Goal: Task Accomplishment & Management: Complete application form

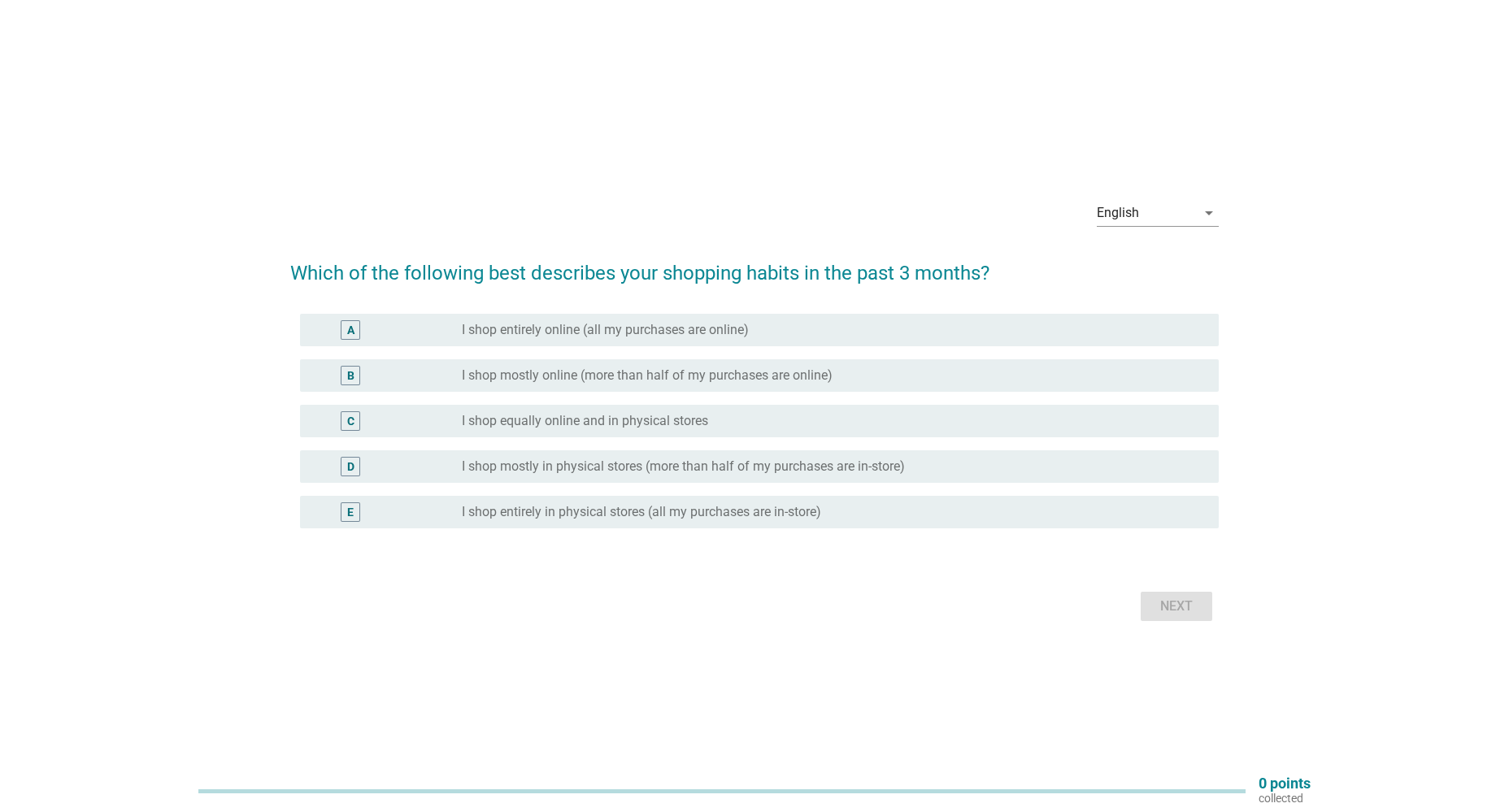
click at [596, 456] on div "D radio_button_unchecked I shop mostly in physical stores (more than half of my…" at bounding box center [759, 466] width 918 height 33
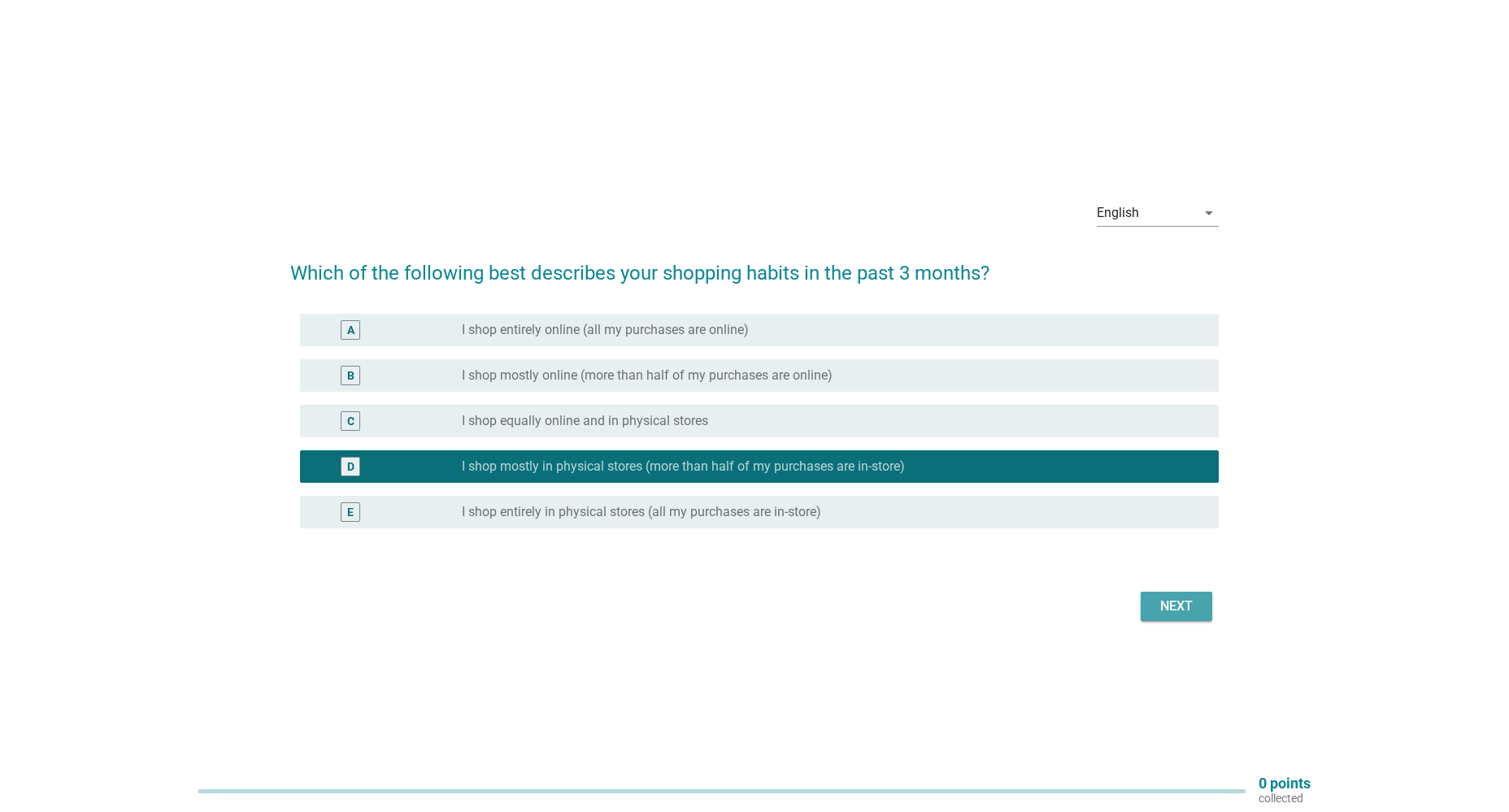
click at [1179, 605] on div "Next" at bounding box center [1176, 605] width 45 height 19
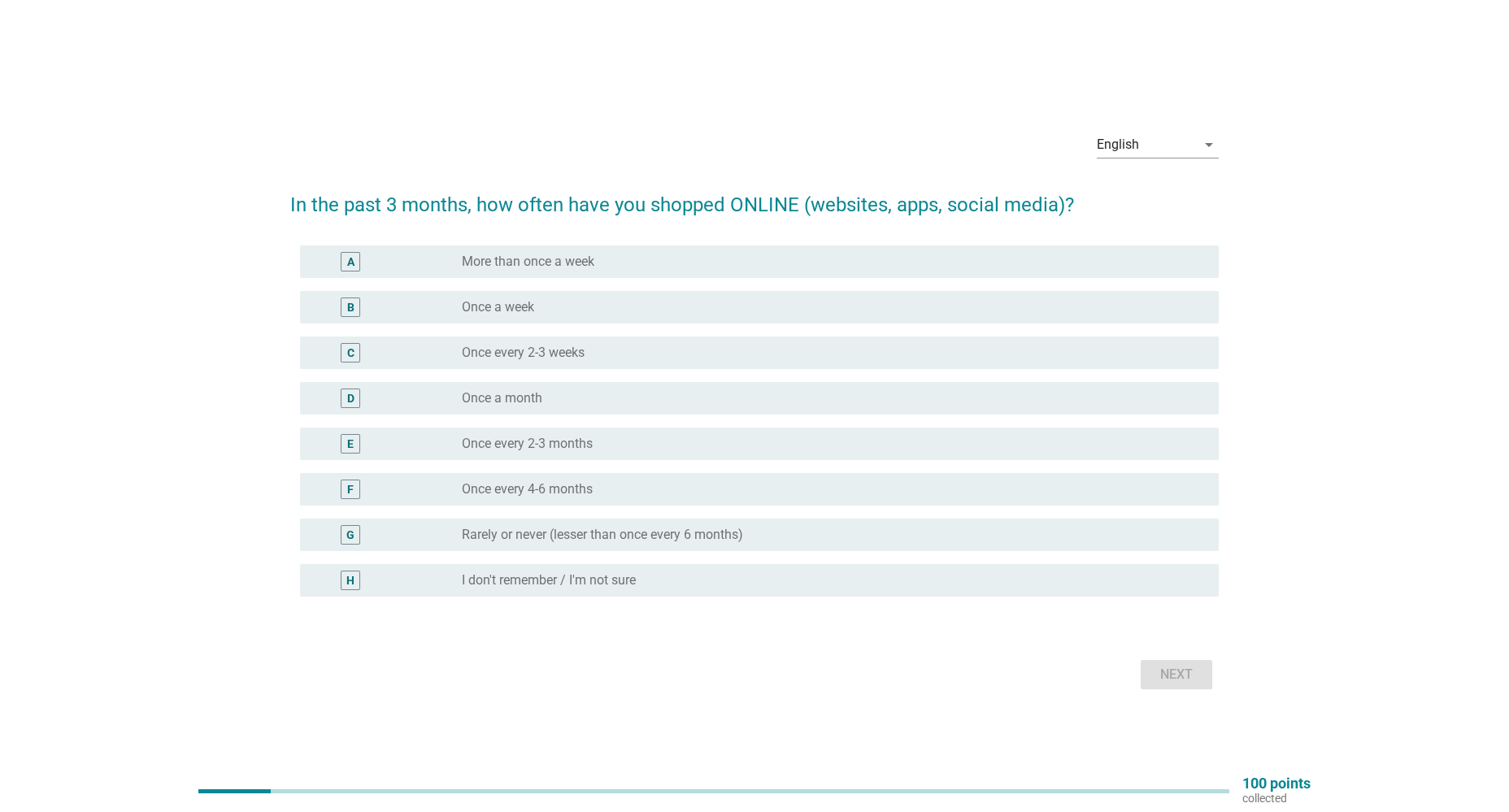
click at [523, 390] on label "Once a month" at bounding box center [502, 398] width 80 height 16
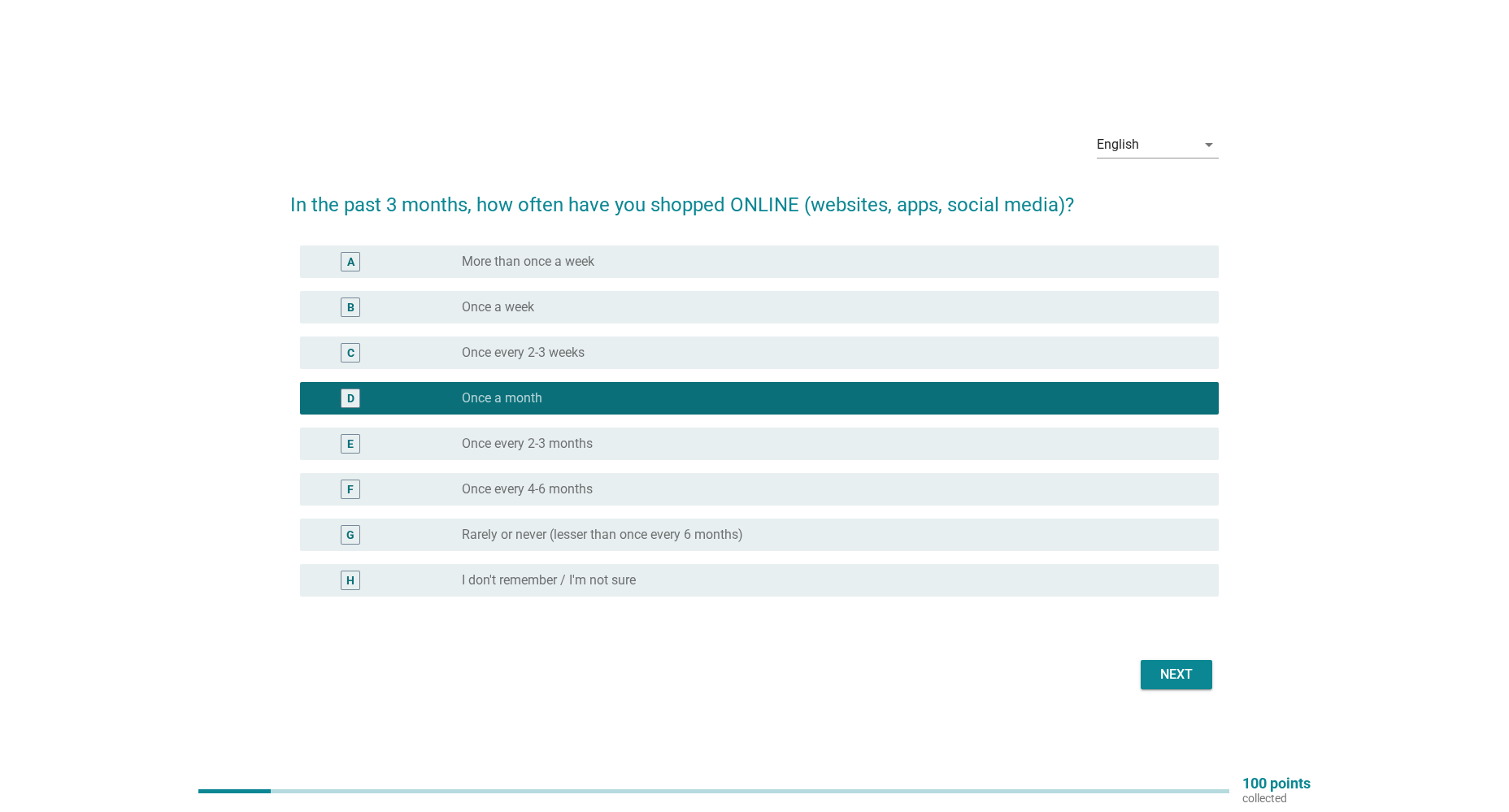
click at [1166, 667] on div "Next" at bounding box center [1176, 674] width 45 height 19
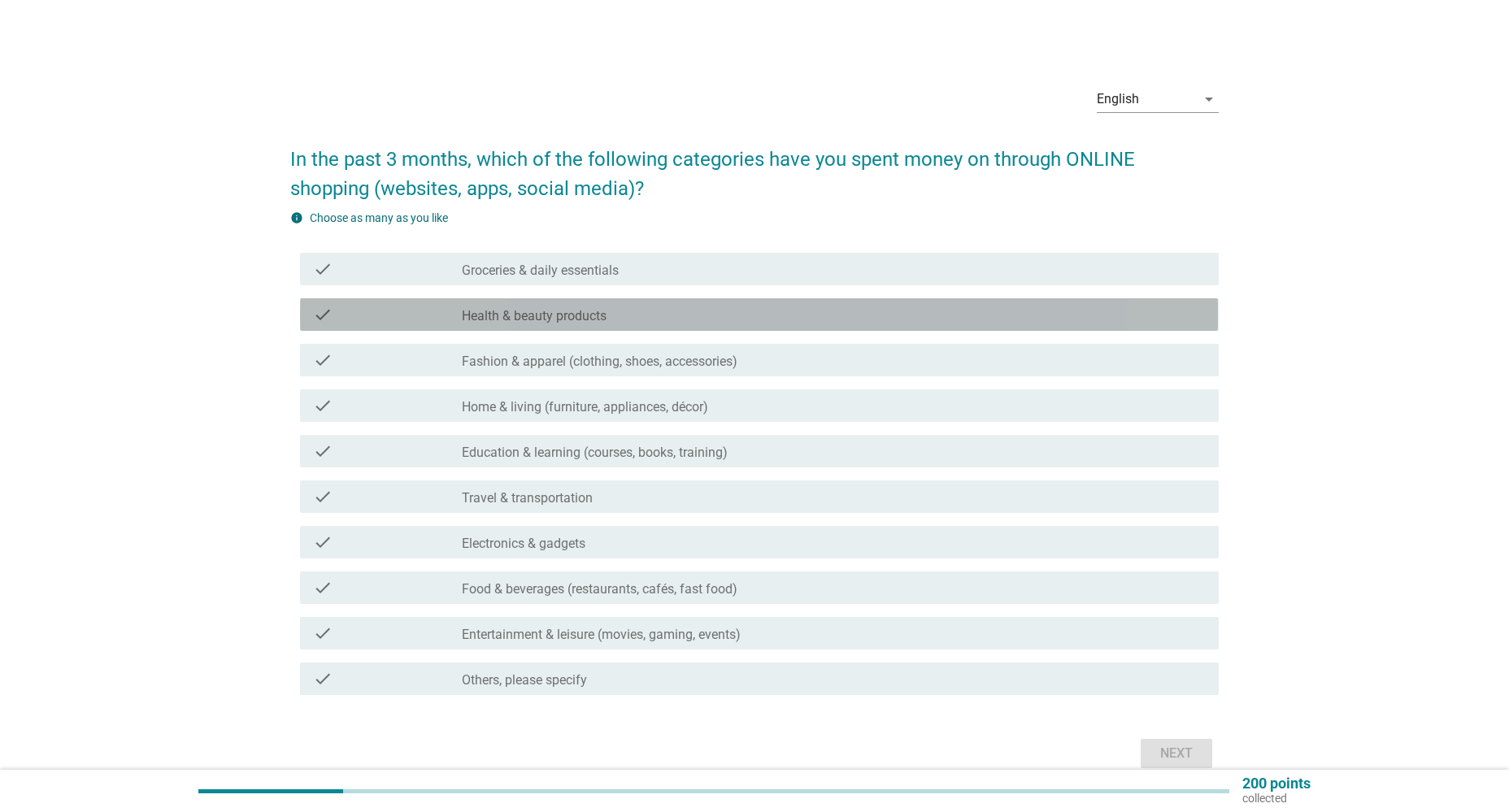
click at [518, 319] on label "Health & beauty products" at bounding box center [533, 316] width 145 height 16
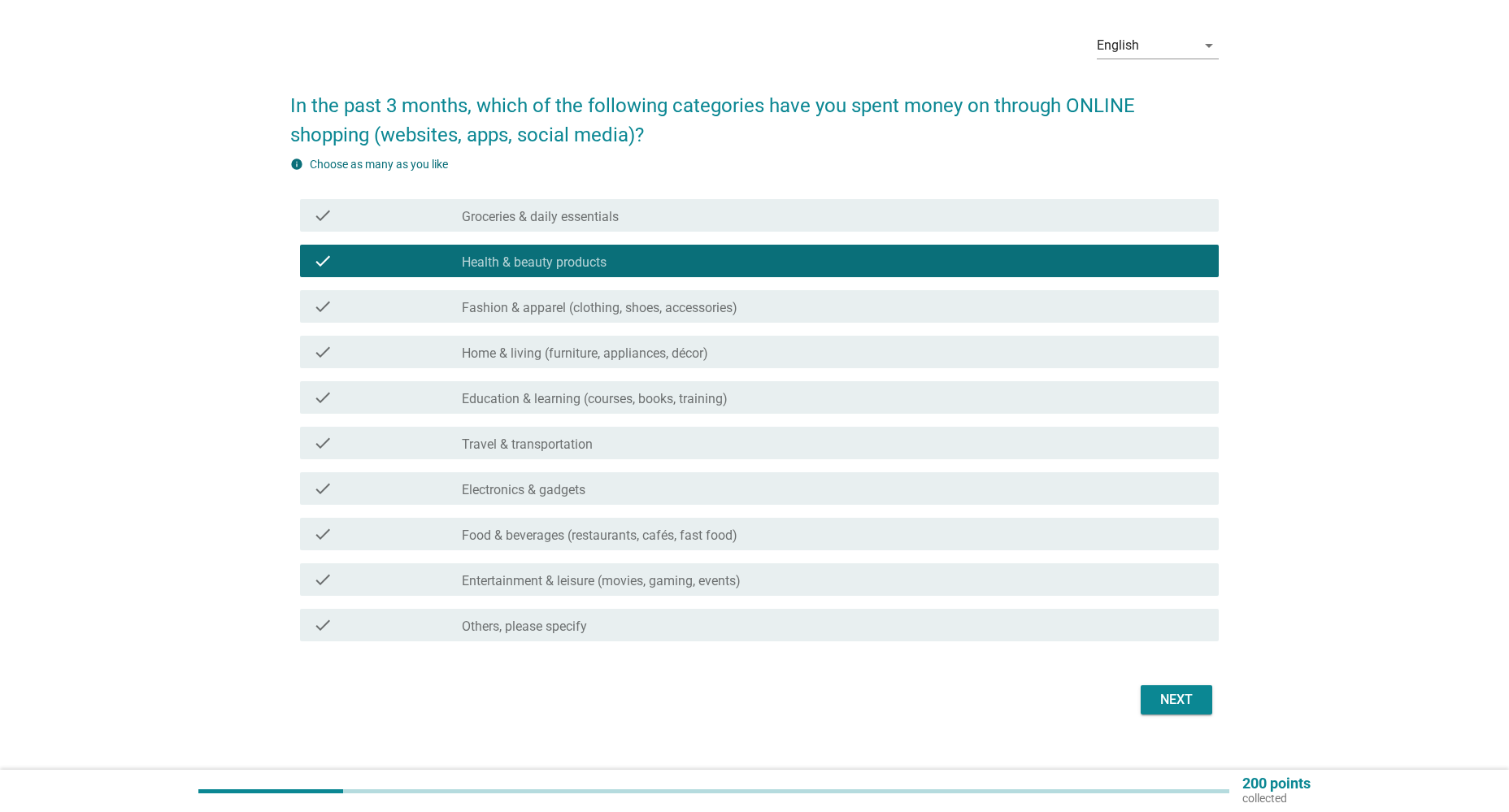
scroll to position [76, 0]
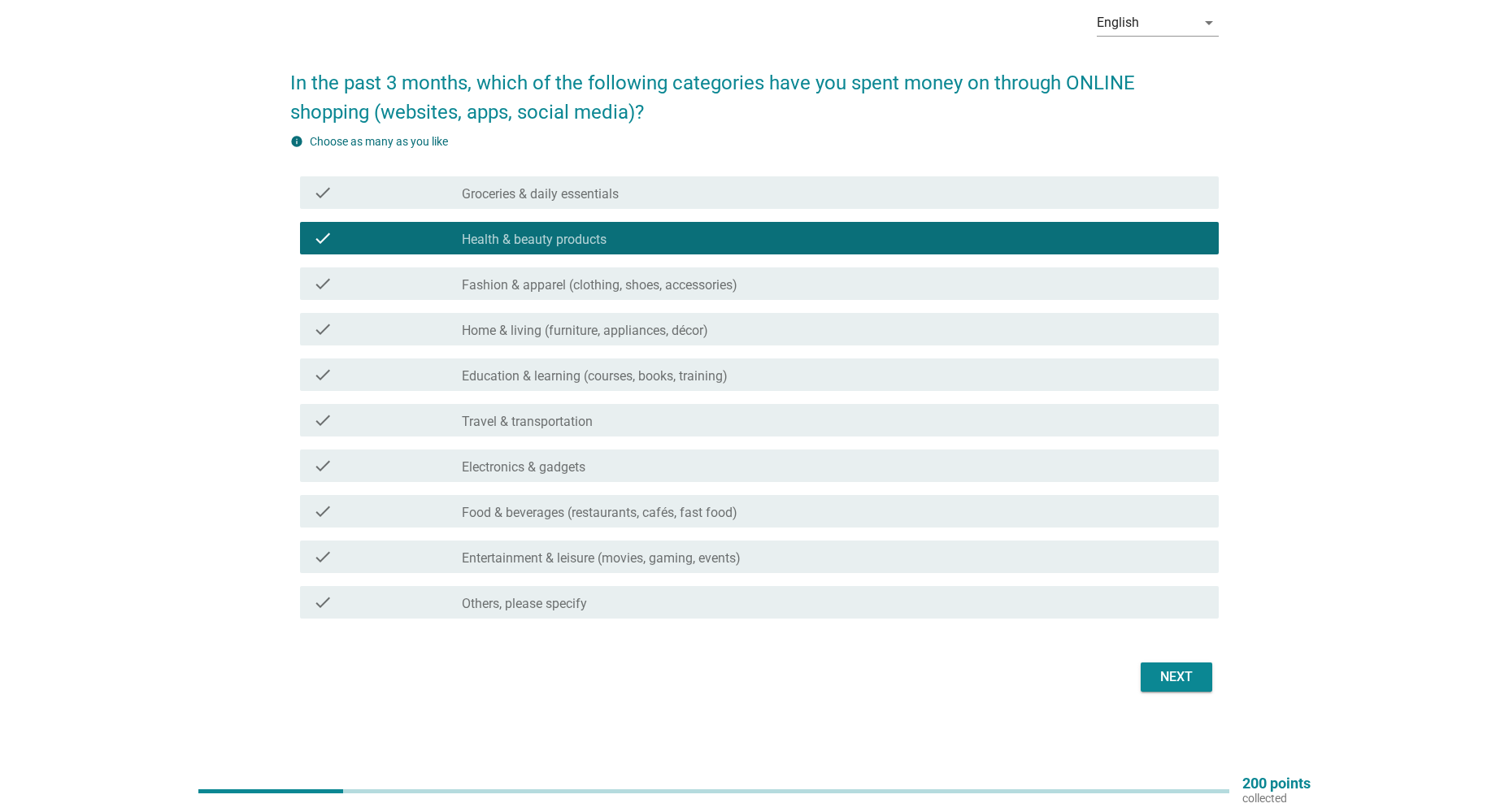
click at [1163, 670] on div "Next" at bounding box center [1176, 676] width 45 height 19
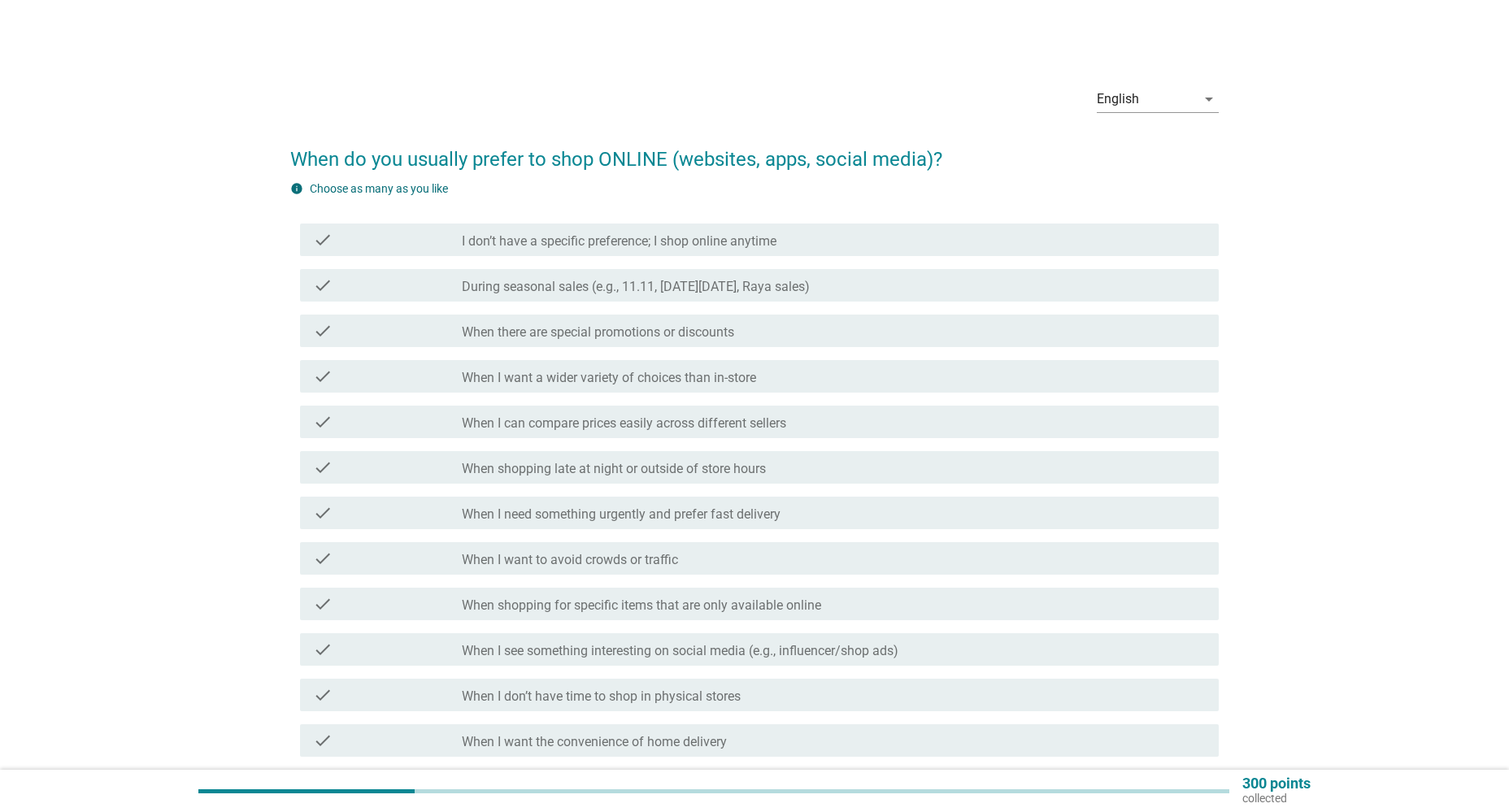
click at [519, 326] on label "When there are special promotions or discounts" at bounding box center [597, 331] width 272 height 16
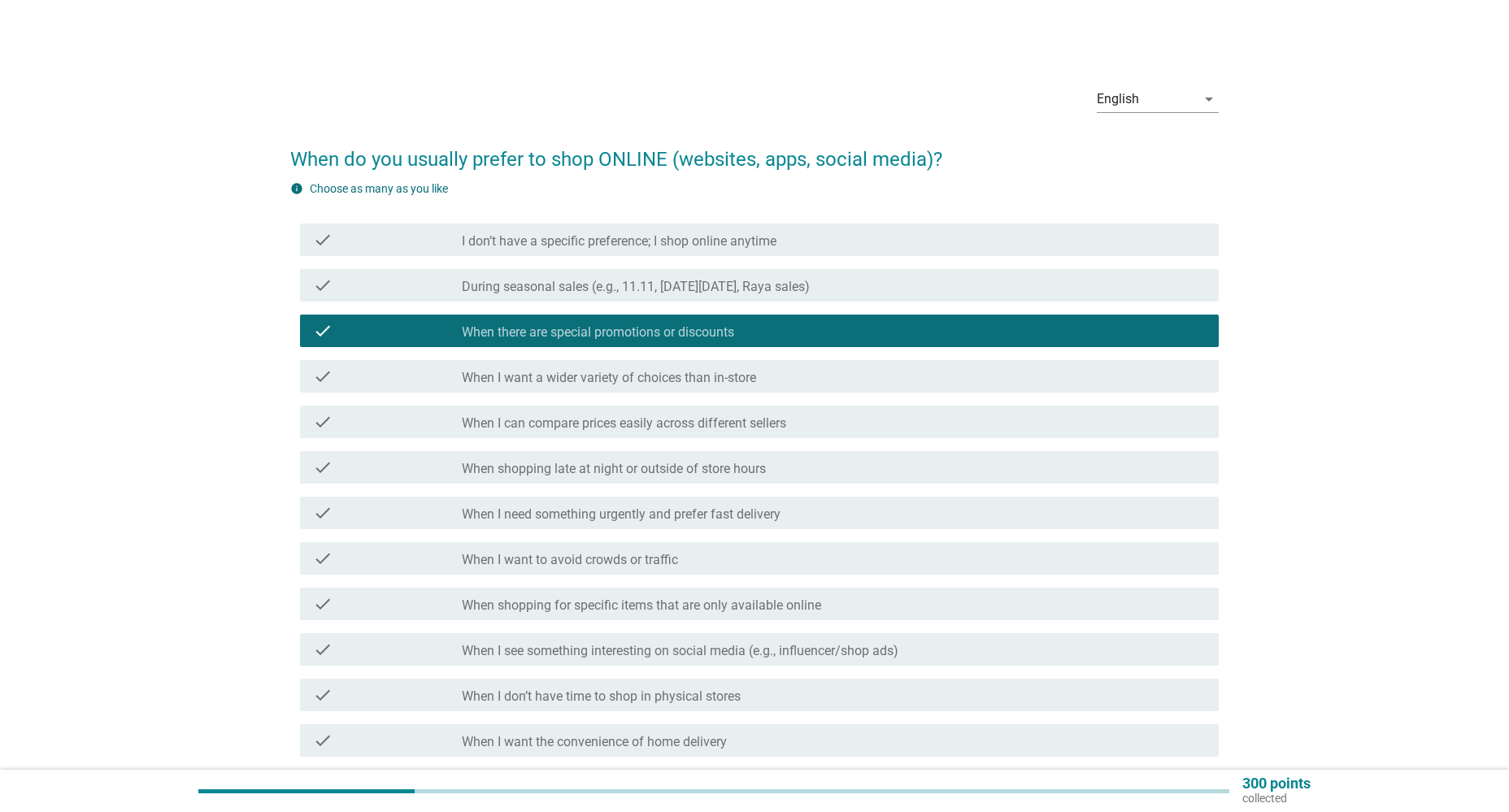
scroll to position [183, 0]
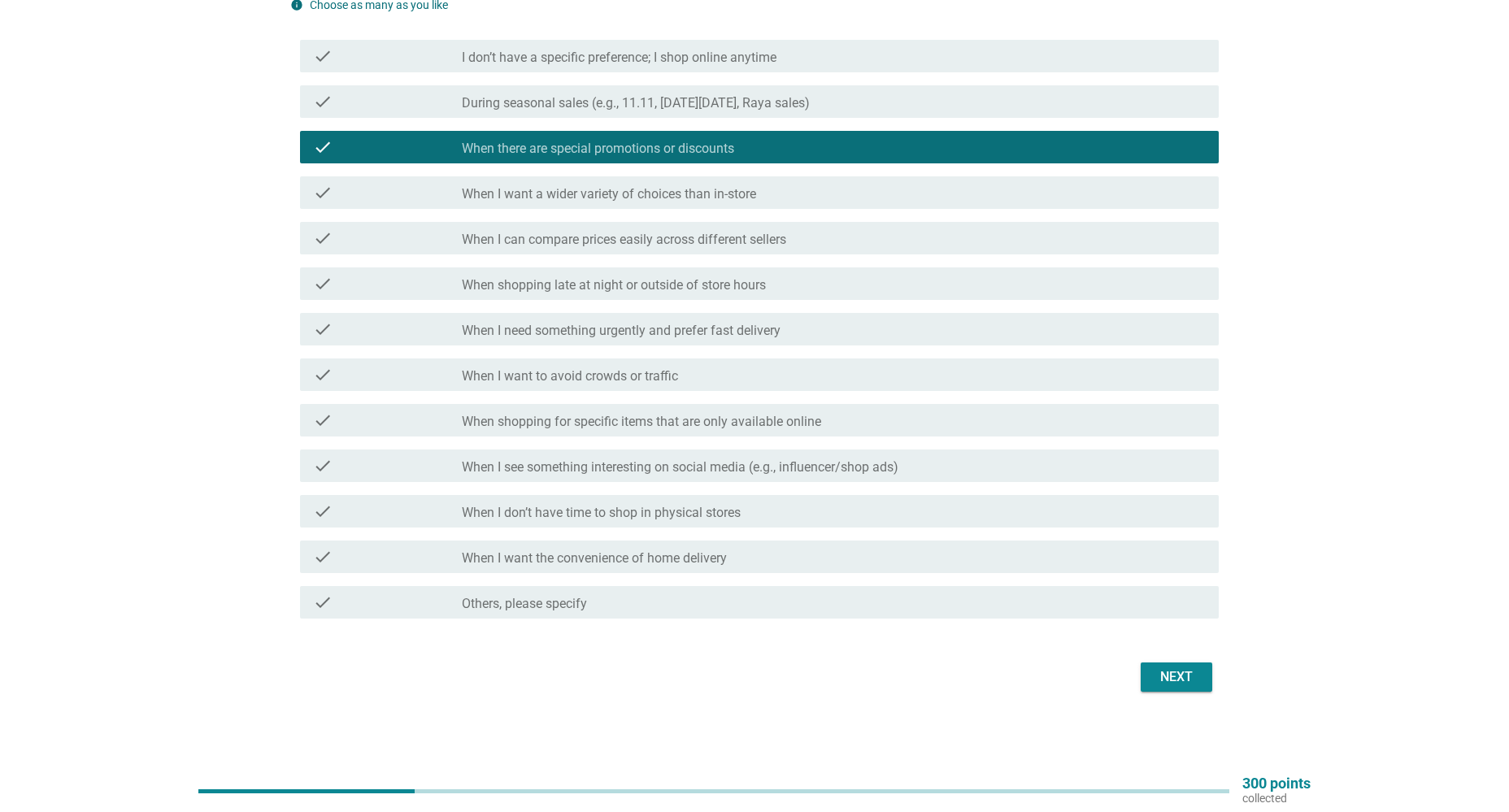
click at [1179, 668] on div "Next" at bounding box center [1176, 676] width 45 height 19
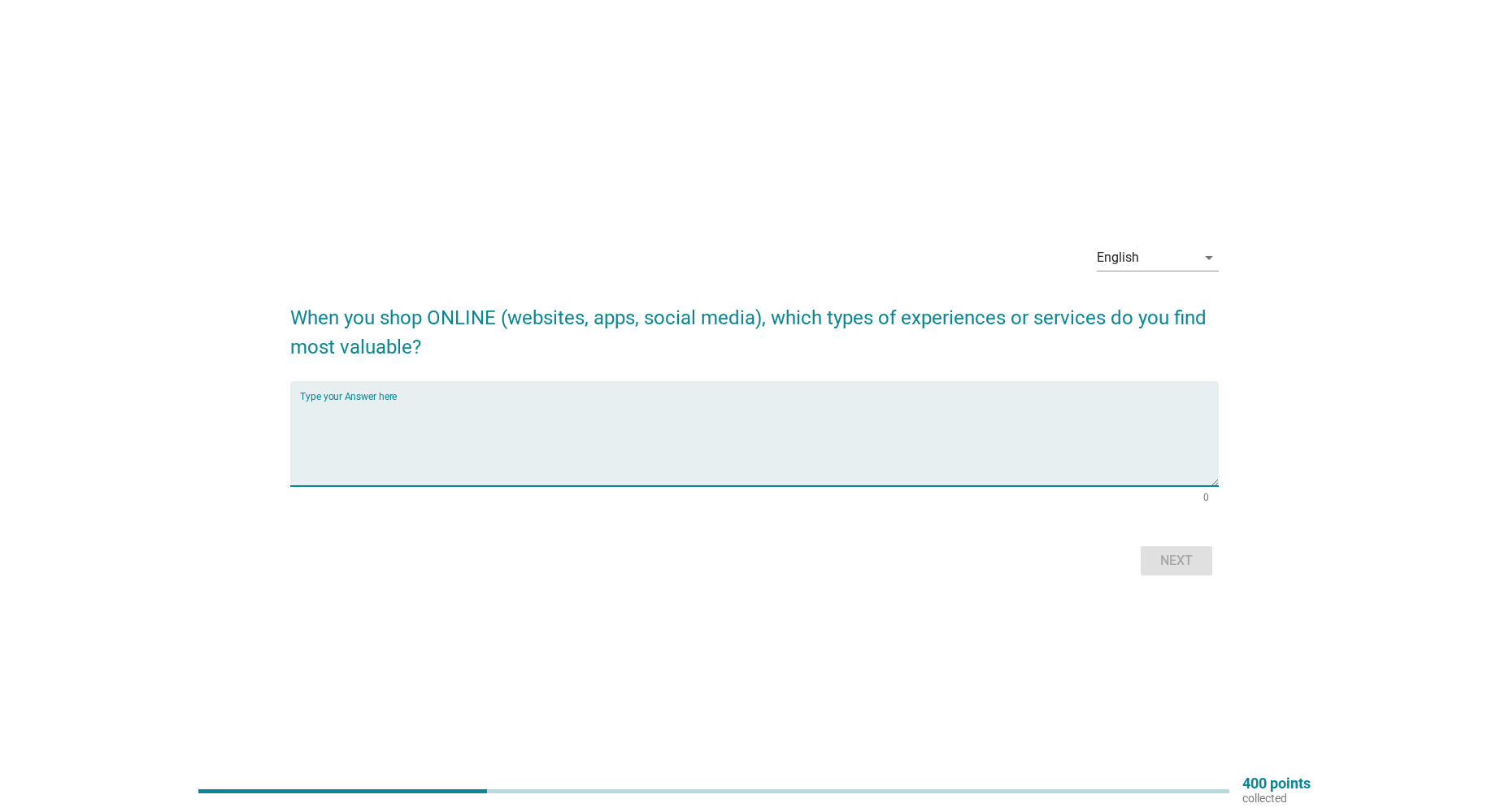
click at [655, 406] on textarea "Type your Answer here" at bounding box center [759, 444] width 918 height 85
type textarea "shopee"
click at [1187, 553] on div "Next" at bounding box center [1176, 560] width 45 height 19
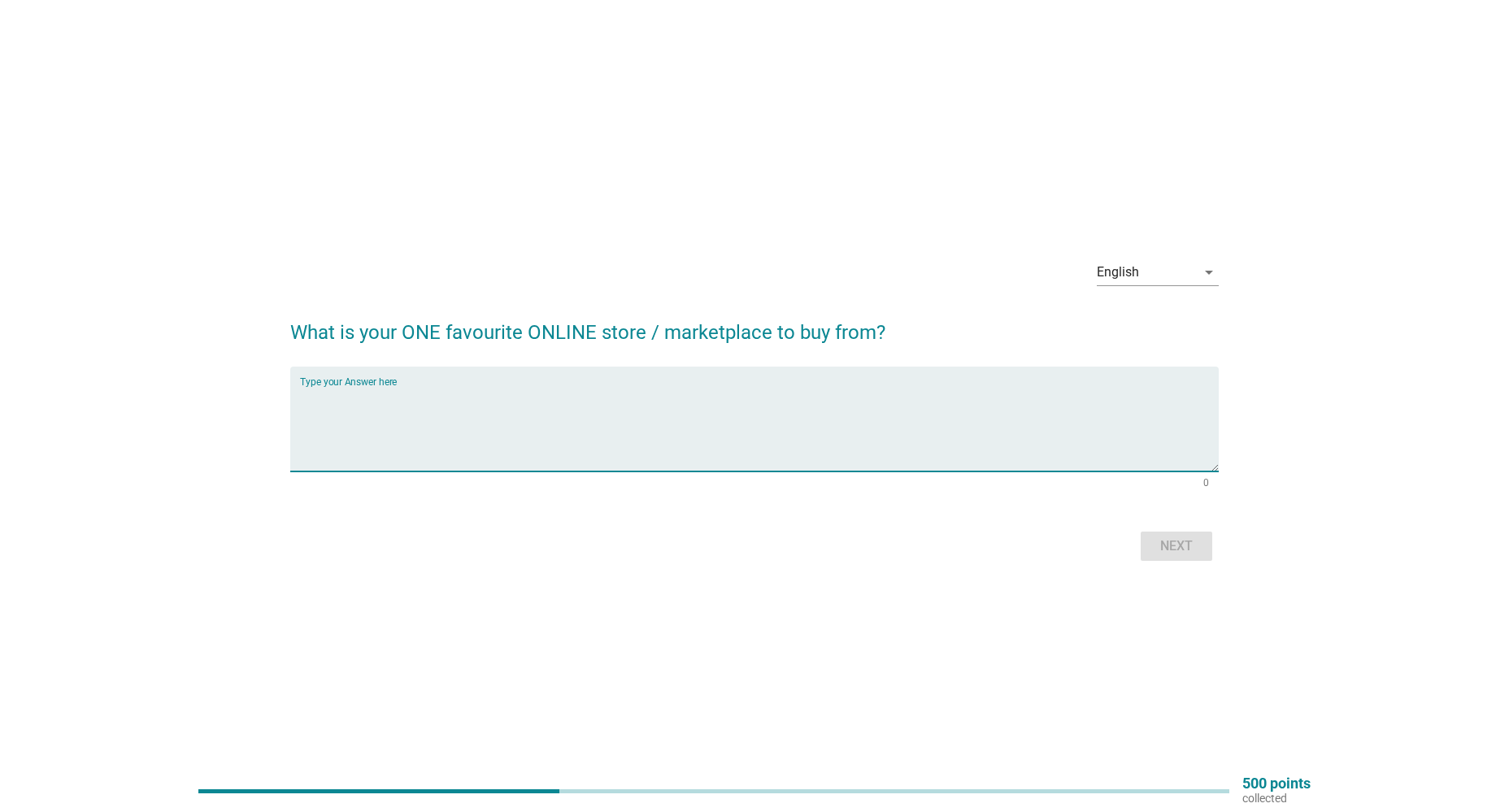
click at [632, 396] on textarea "Type your Answer here" at bounding box center [759, 429] width 918 height 85
type textarea "shopee"
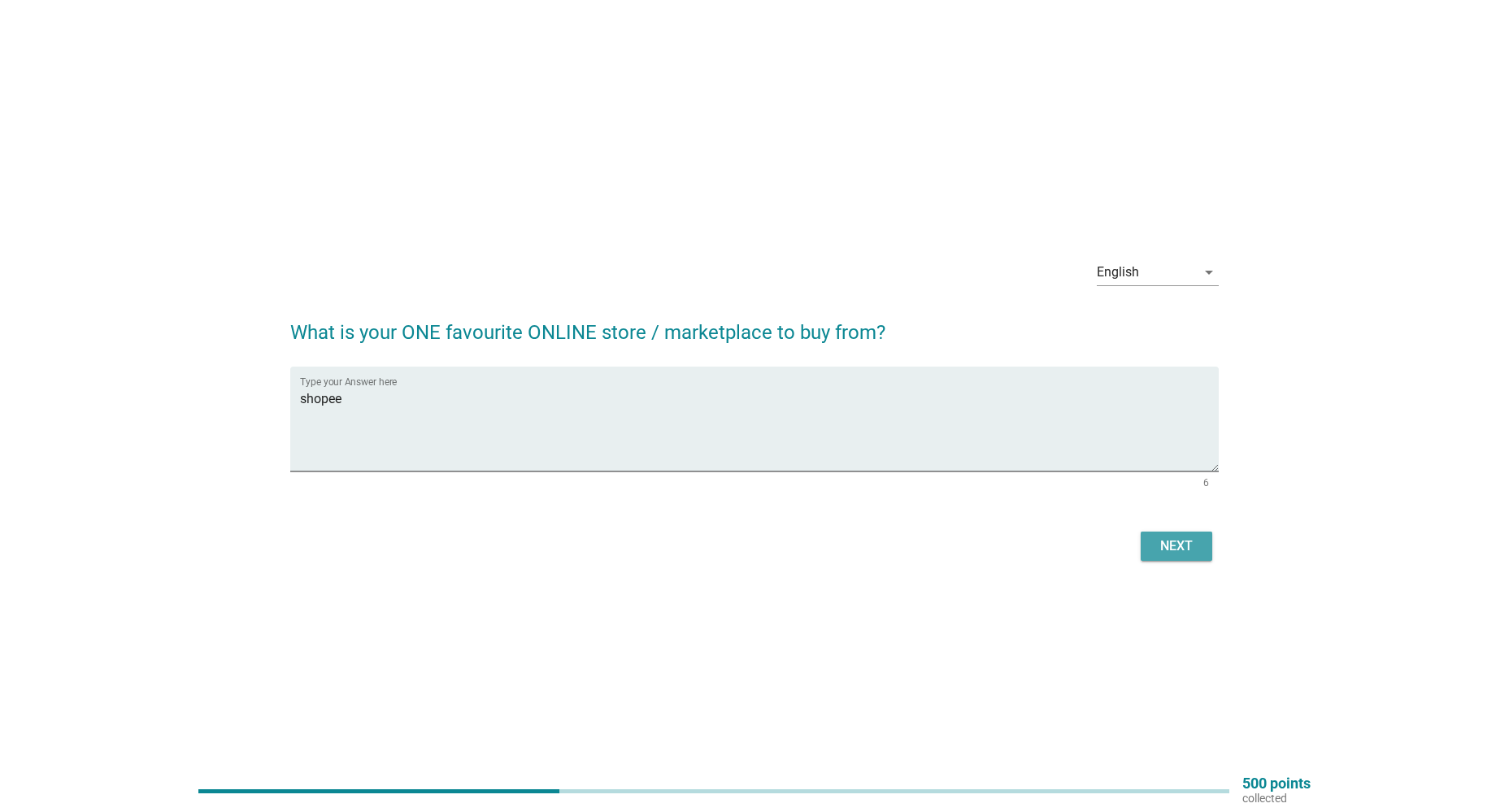
click at [1159, 545] on div "Next" at bounding box center [1176, 546] width 45 height 19
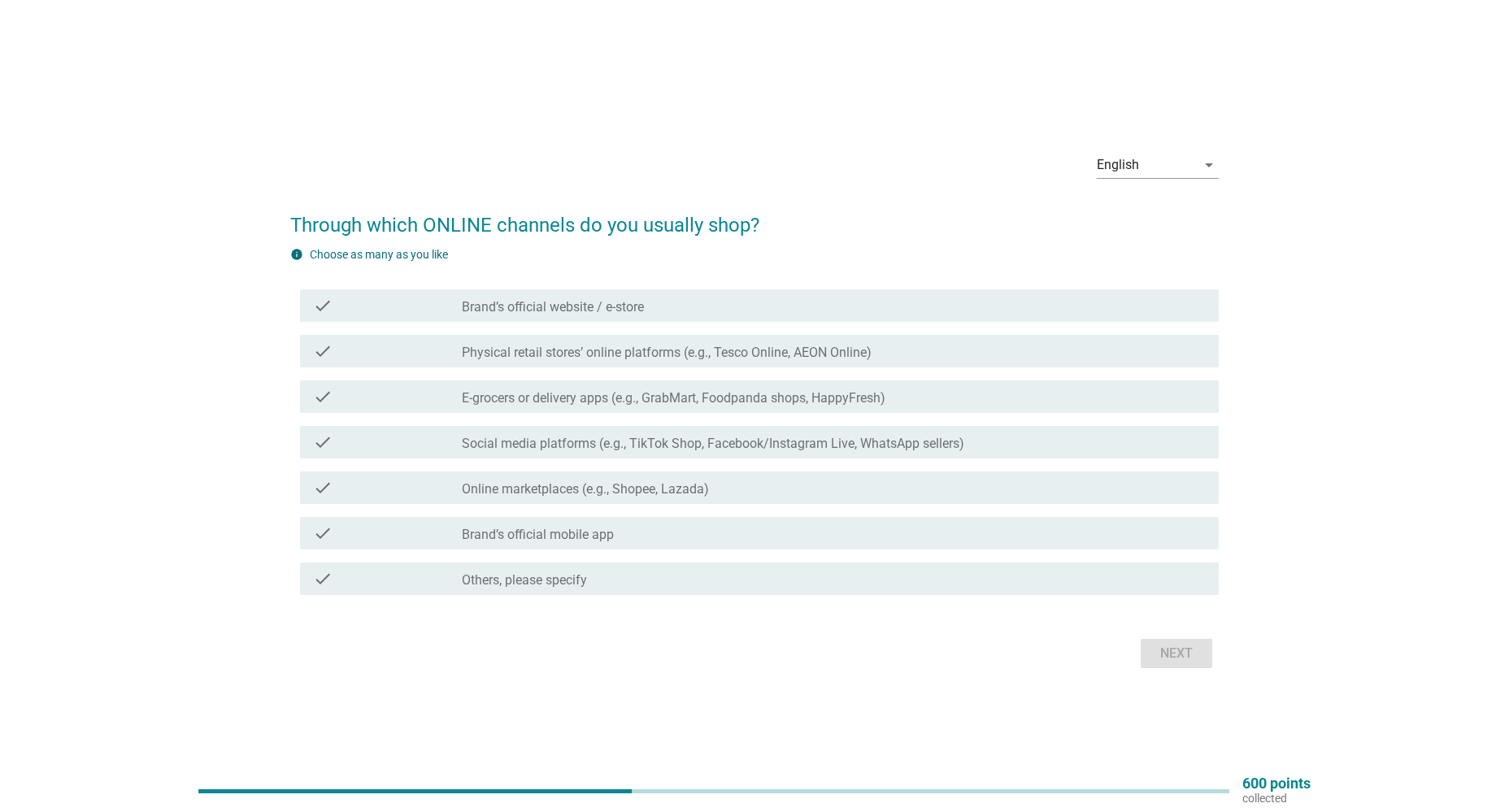
click at [523, 348] on label "Physical retail stores’ online platforms (e.g., Tesco Online, AEON Online)" at bounding box center [666, 352] width 409 height 16
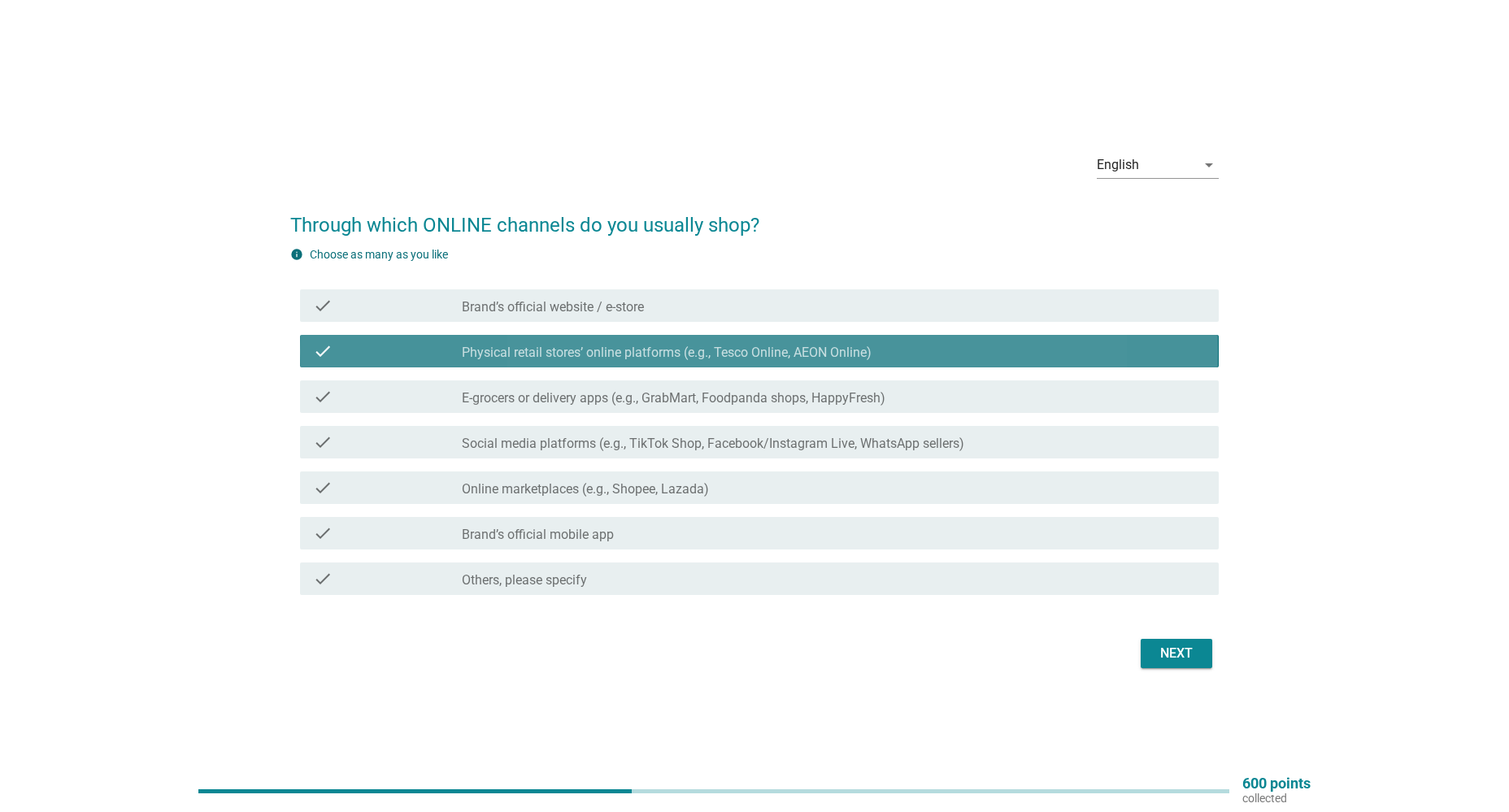
click at [468, 345] on label "Physical retail stores’ online platforms (e.g., Tesco Online, AEON Online)" at bounding box center [666, 352] width 409 height 16
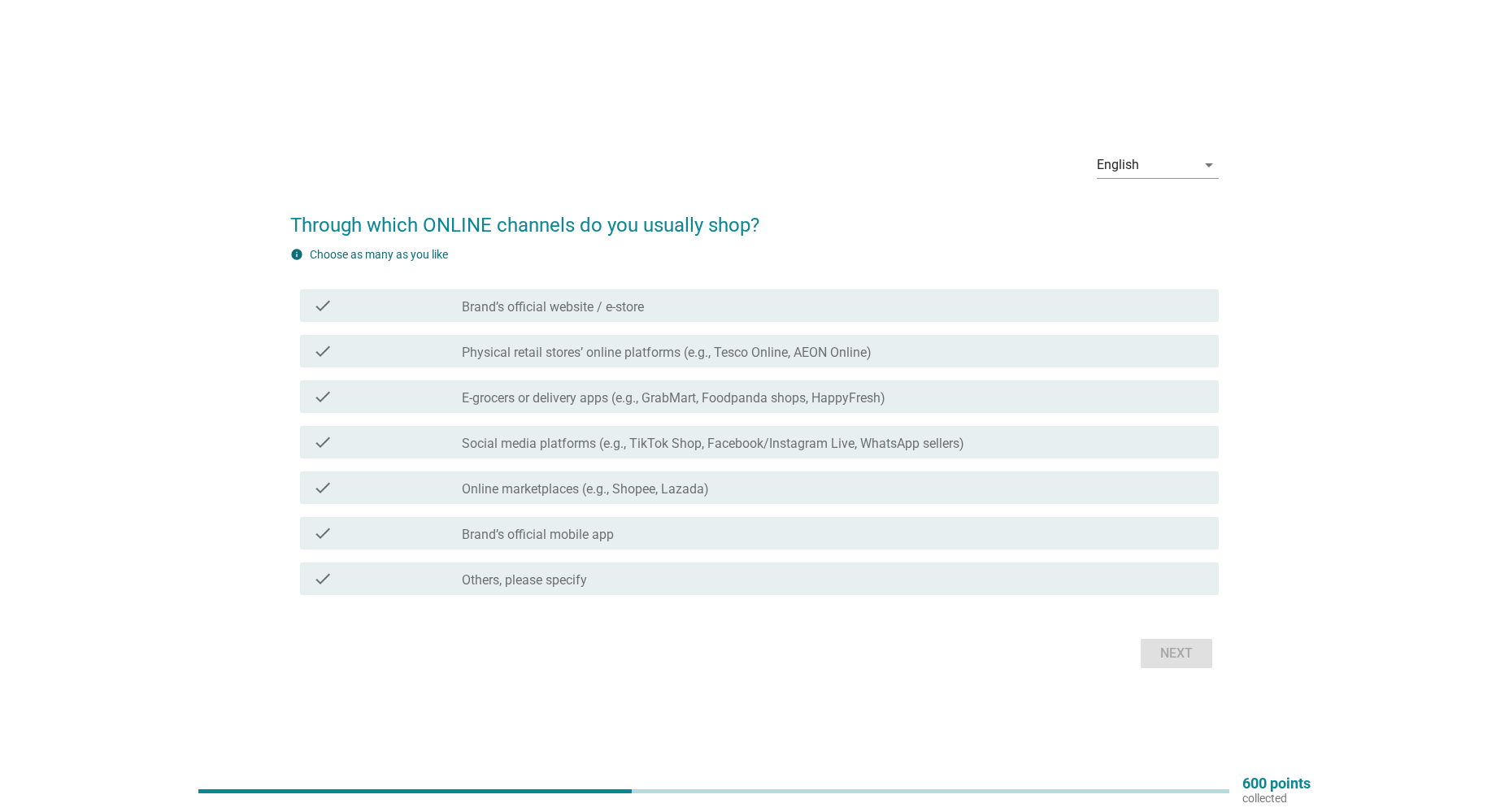
click at [485, 306] on label "Brand’s official website / e-store" at bounding box center [552, 306] width 182 height 16
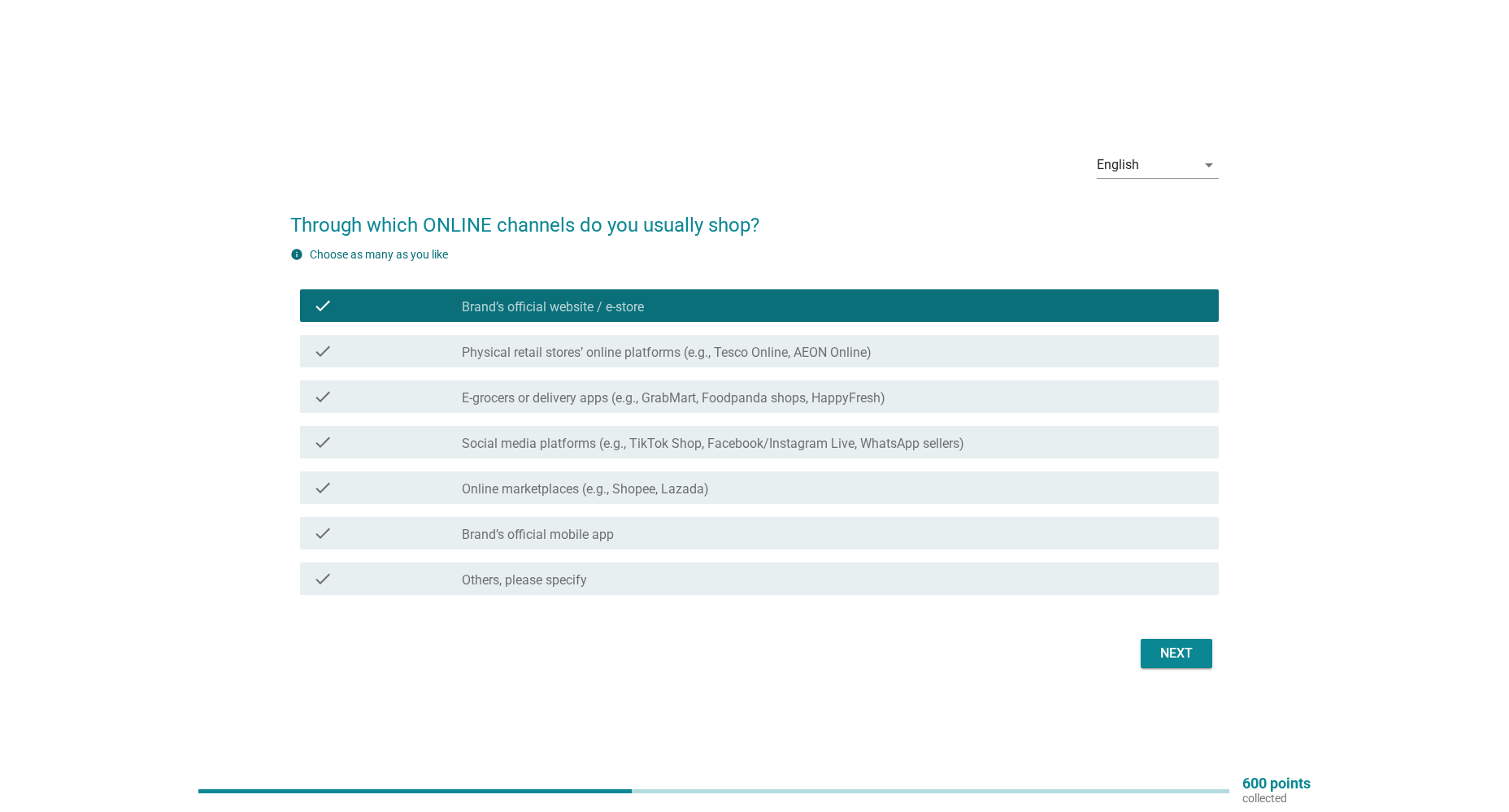
click at [777, 483] on div "check_box_outline_blank Online marketplaces (e.g., Shopee, Lazada)" at bounding box center [832, 487] width 743 height 19
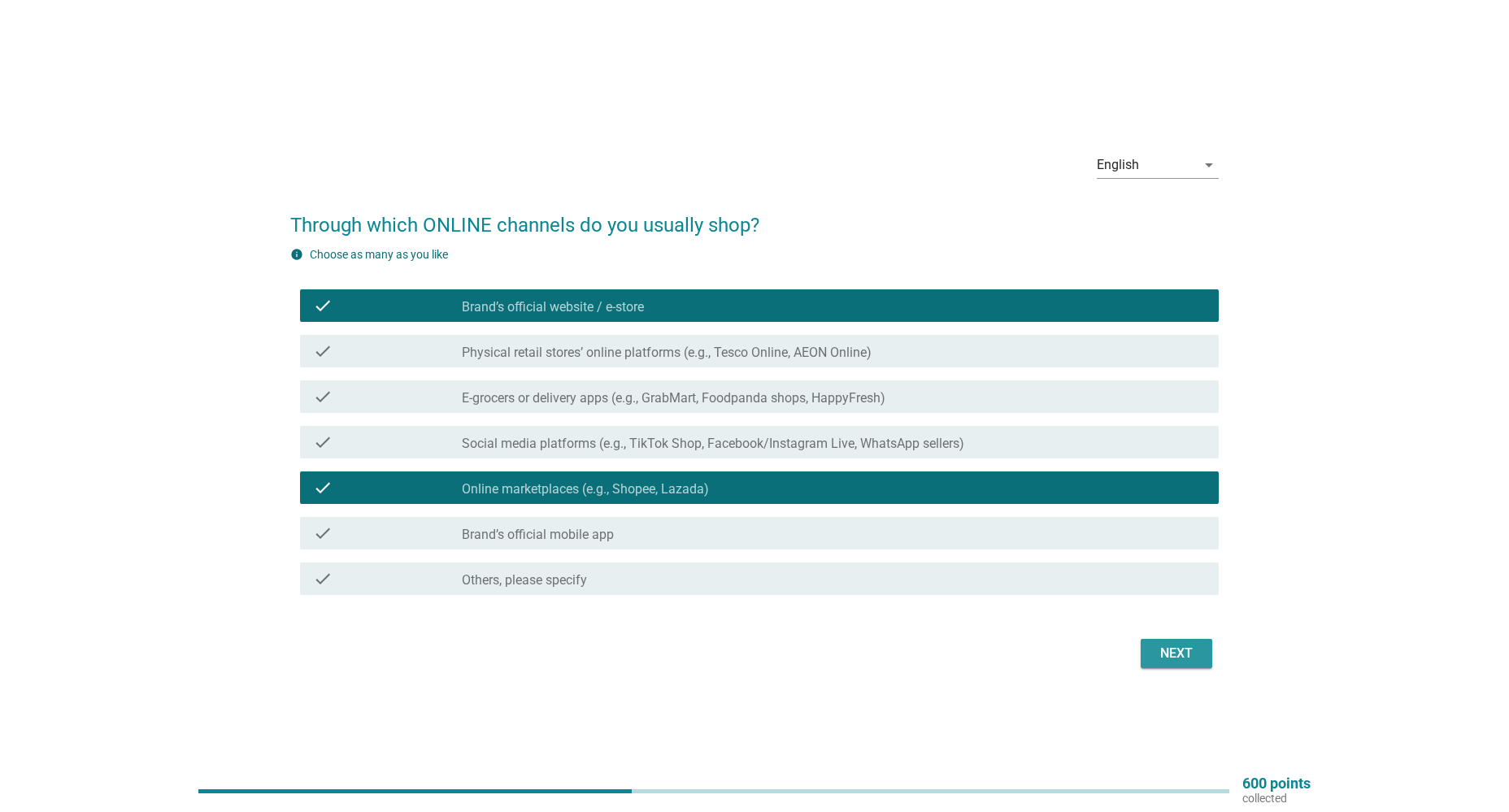
click at [1187, 655] on div "Next" at bounding box center [1176, 653] width 45 height 19
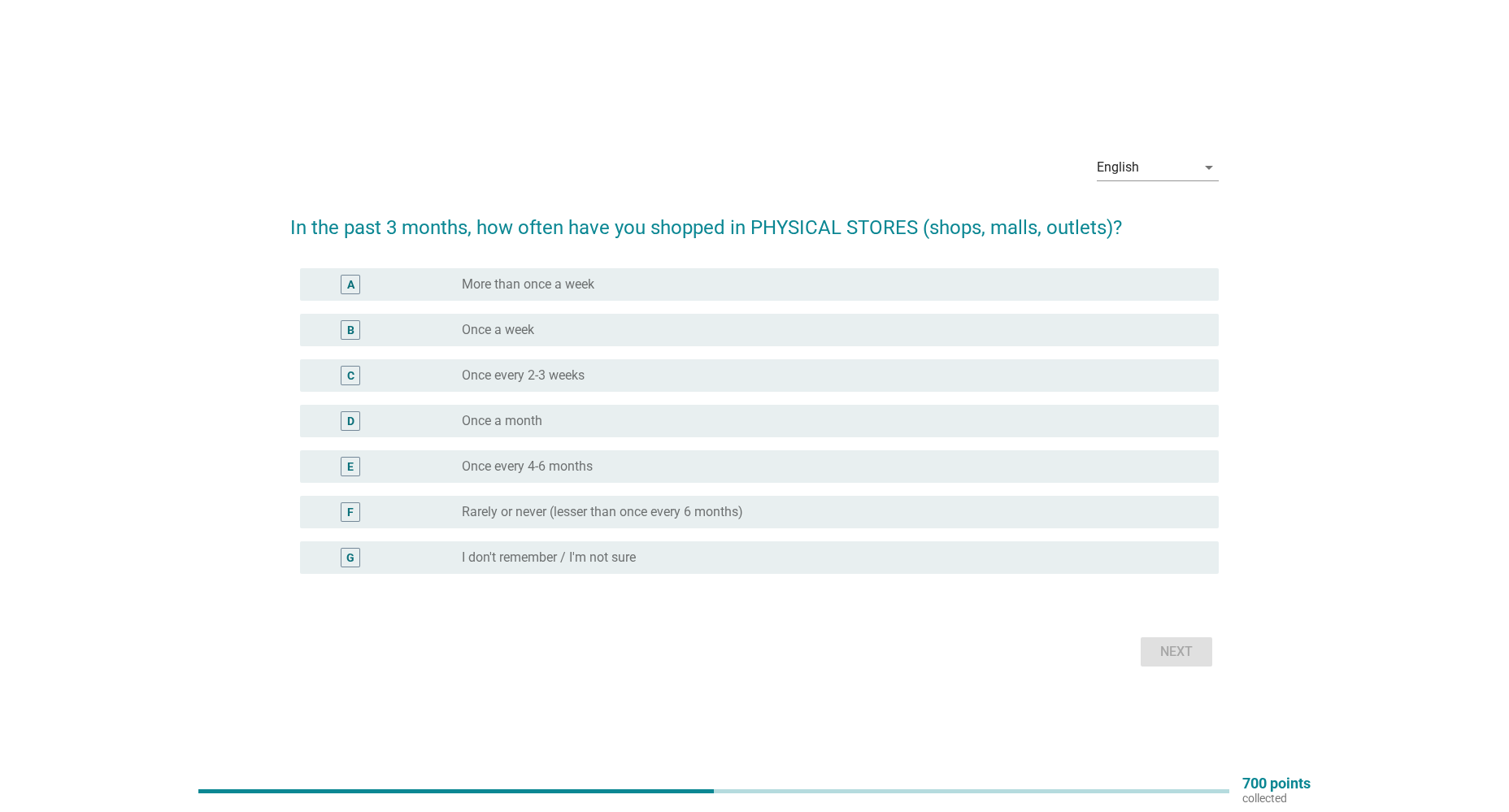
click at [458, 364] on div "C radio_button_unchecked Once every 2-3 weeks" at bounding box center [759, 375] width 918 height 33
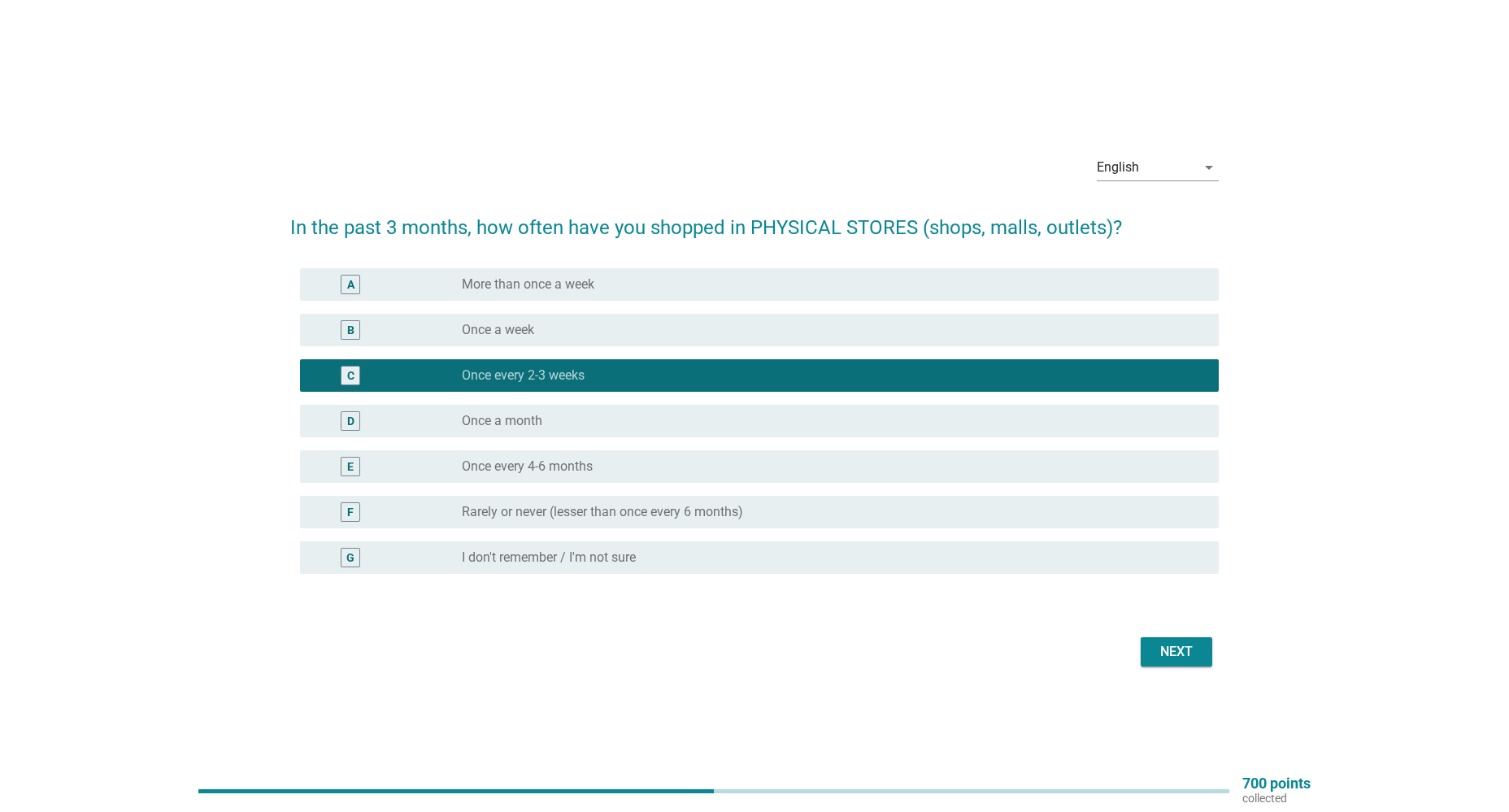
click at [1165, 639] on button "Next" at bounding box center [1176, 651] width 71 height 29
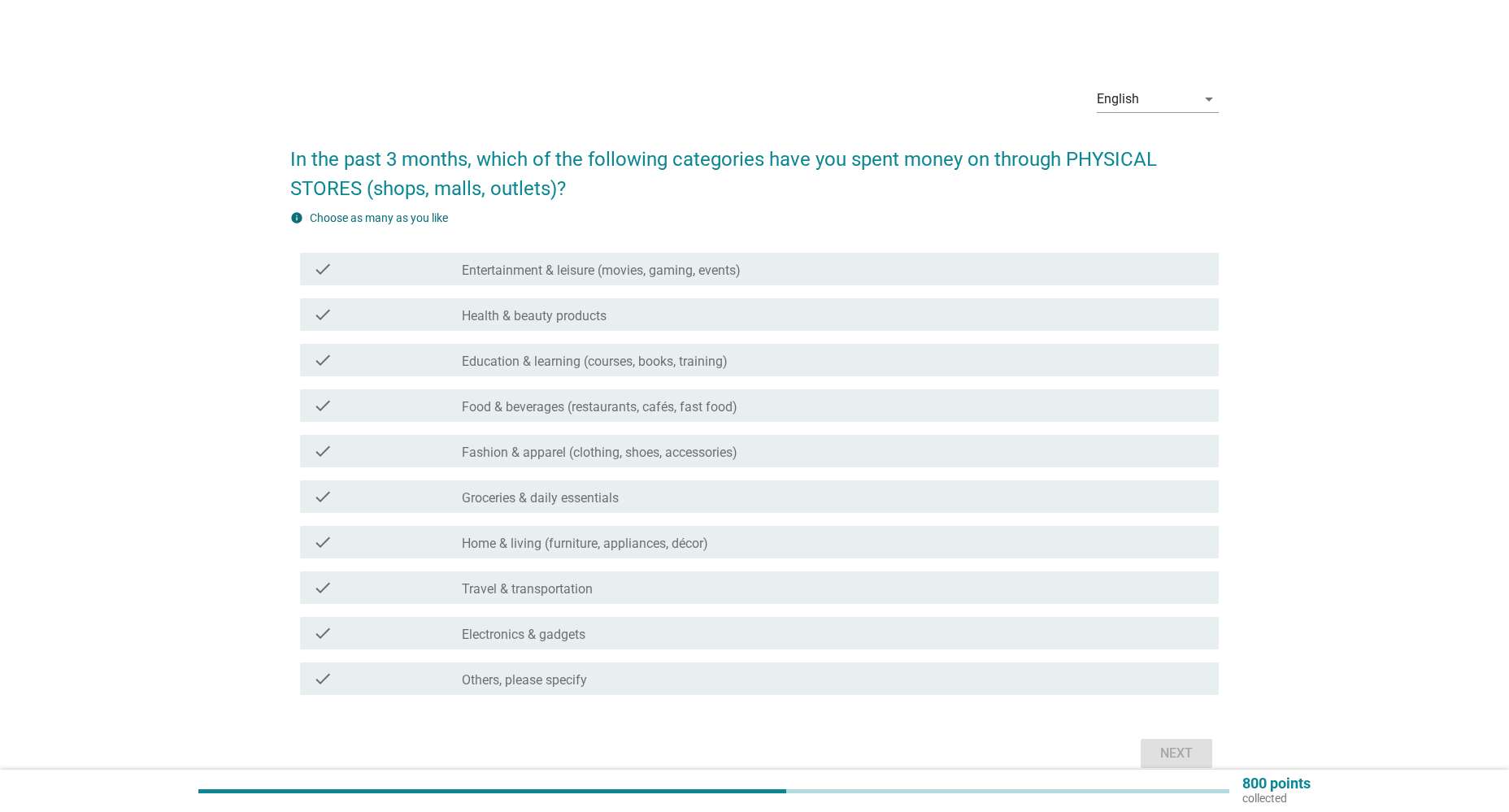
click at [504, 326] on div "check check_box_outline_blank Health & beauty products" at bounding box center [759, 314] width 918 height 33
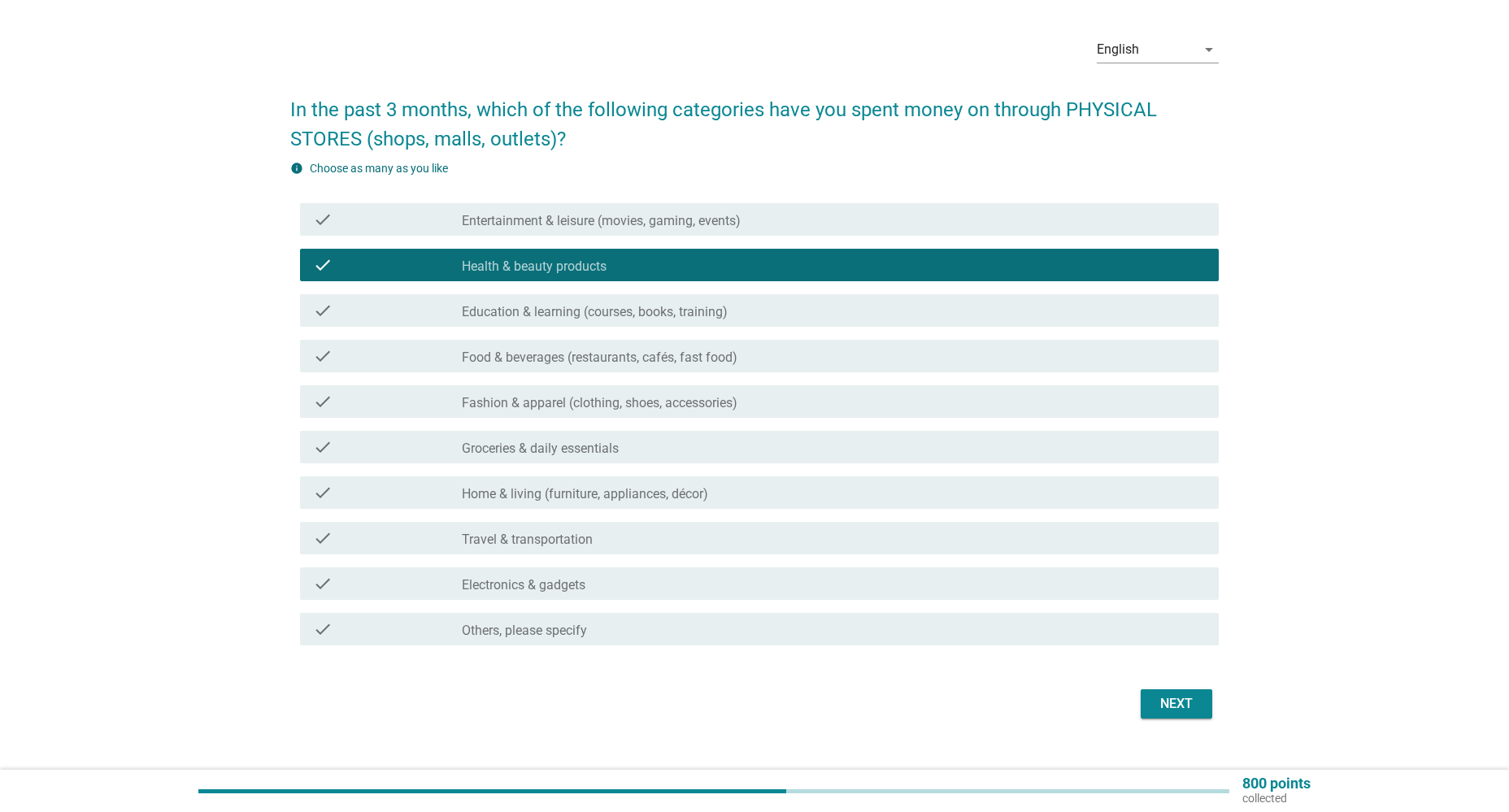
scroll to position [76, 0]
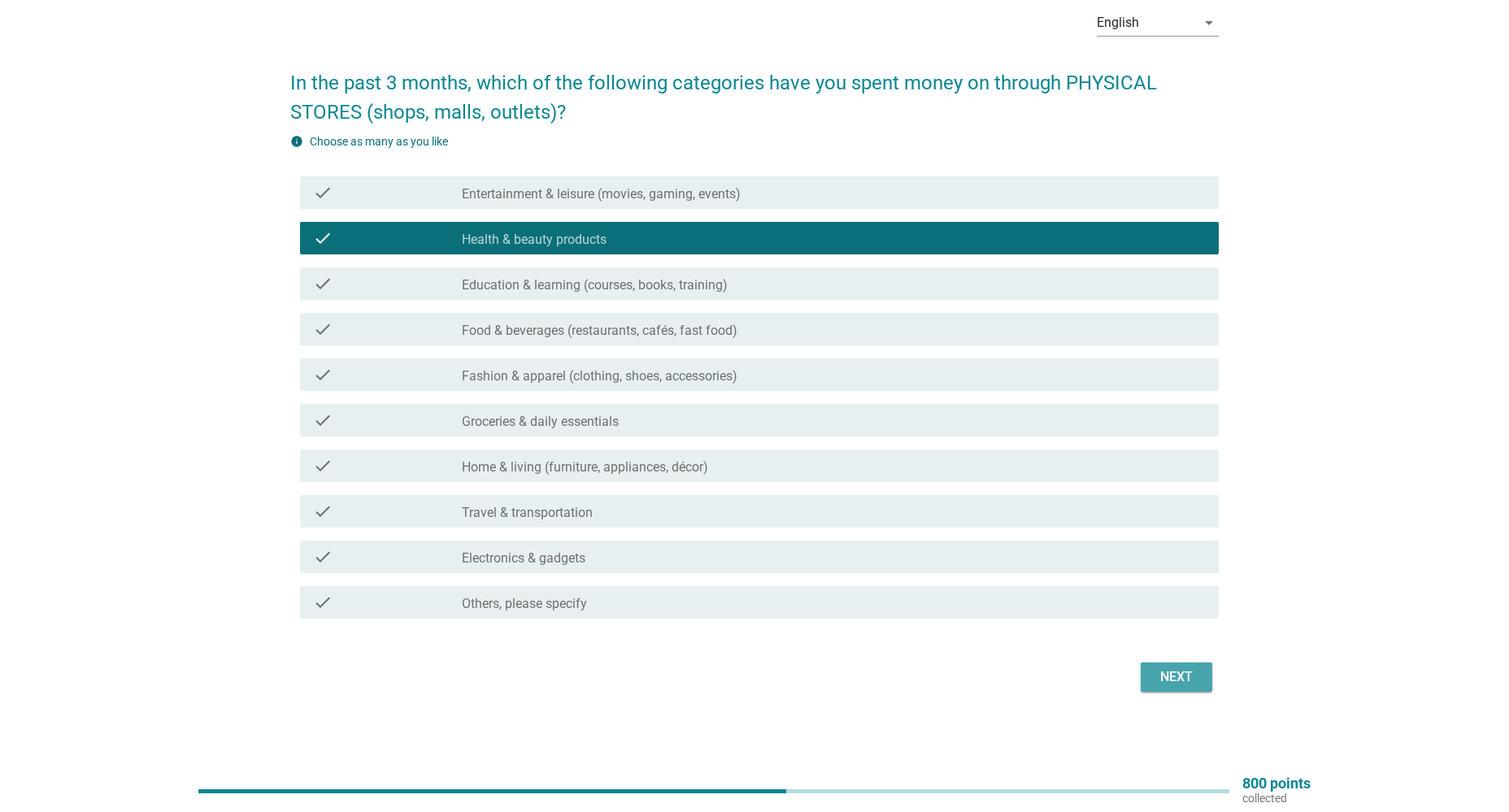
click at [1198, 670] on div "Next" at bounding box center [1176, 676] width 45 height 19
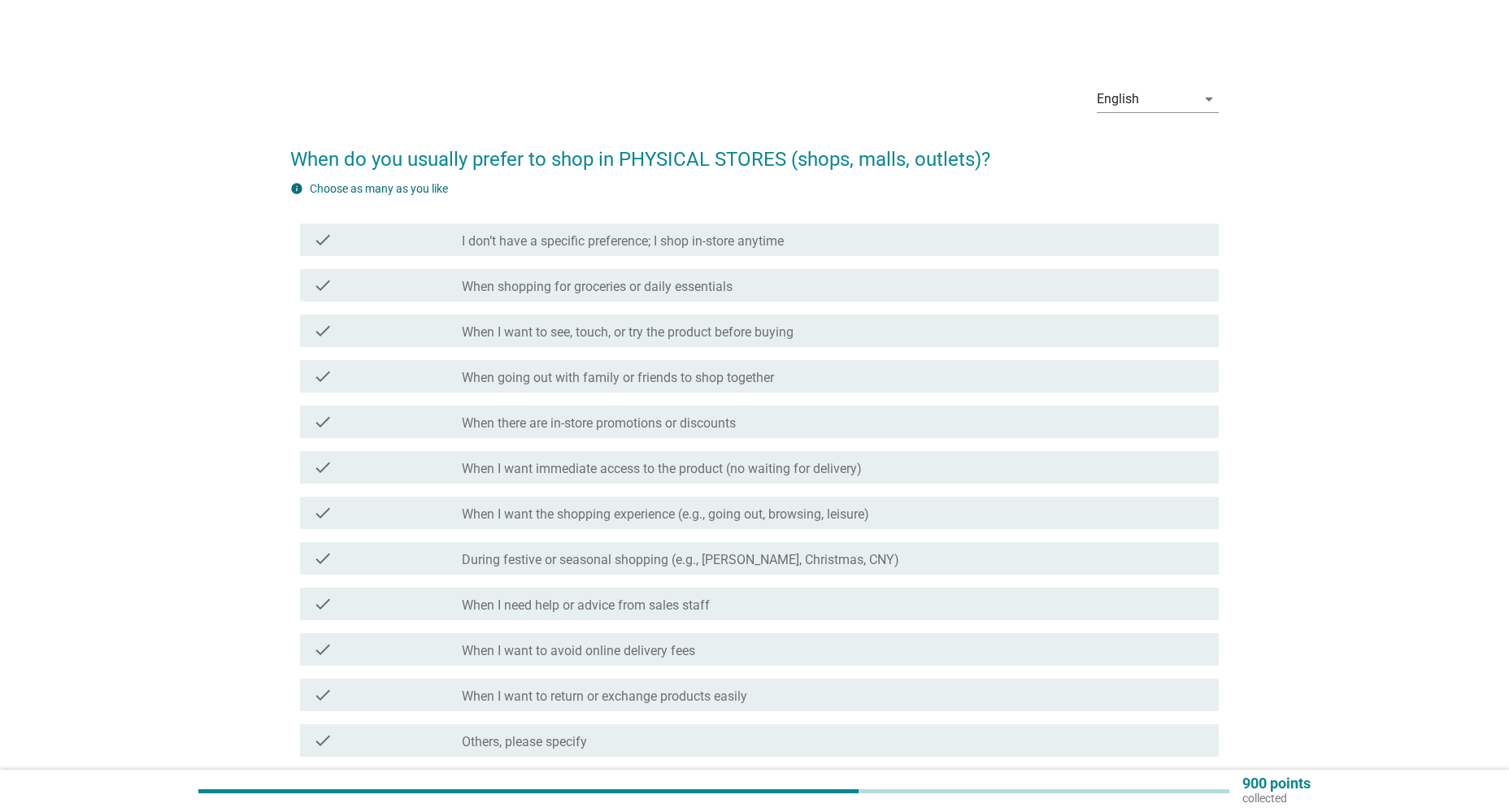
click at [569, 283] on label "When shopping for groceries or daily essentials" at bounding box center [596, 286] width 270 height 16
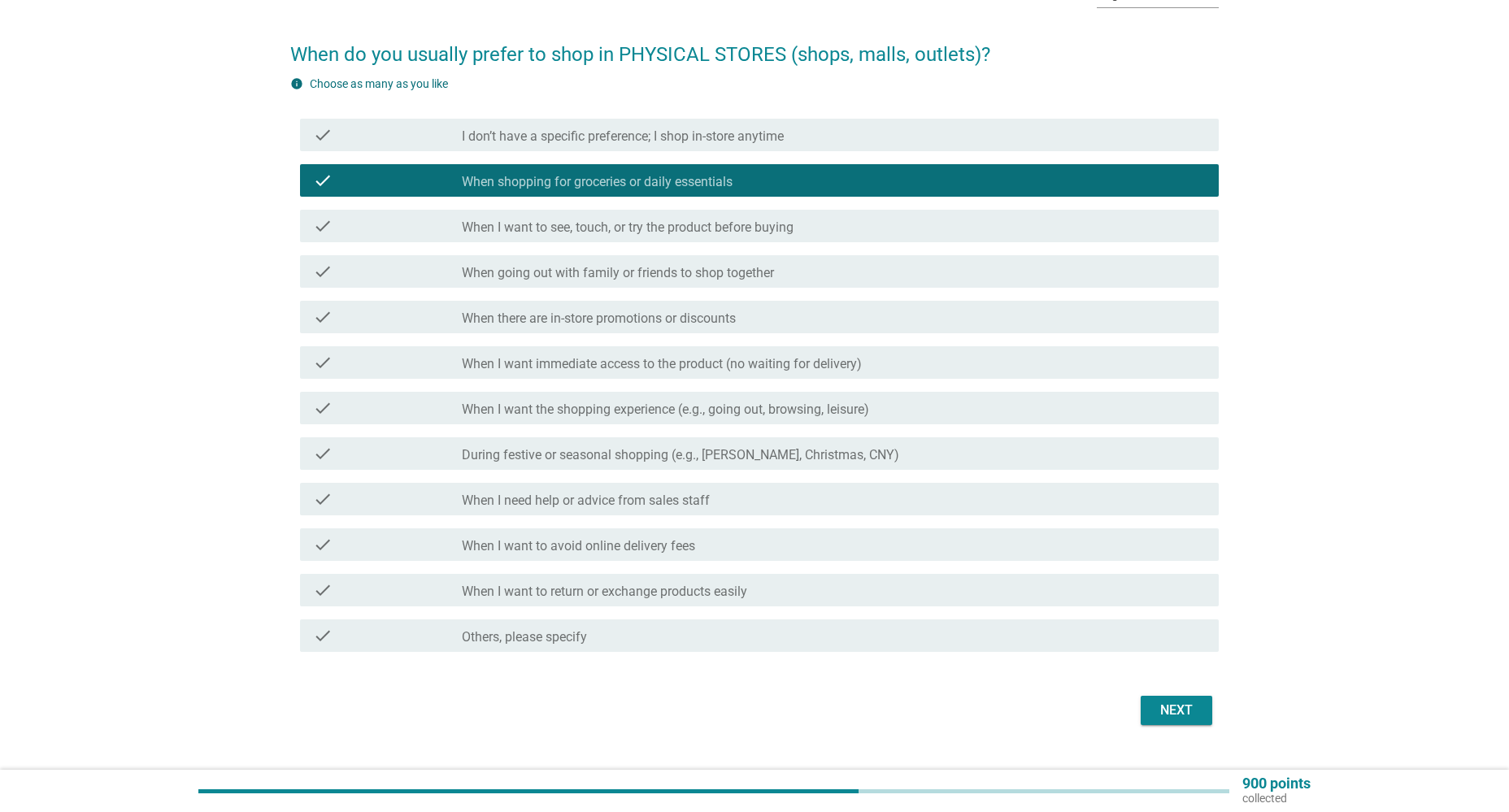
scroll to position [138, 0]
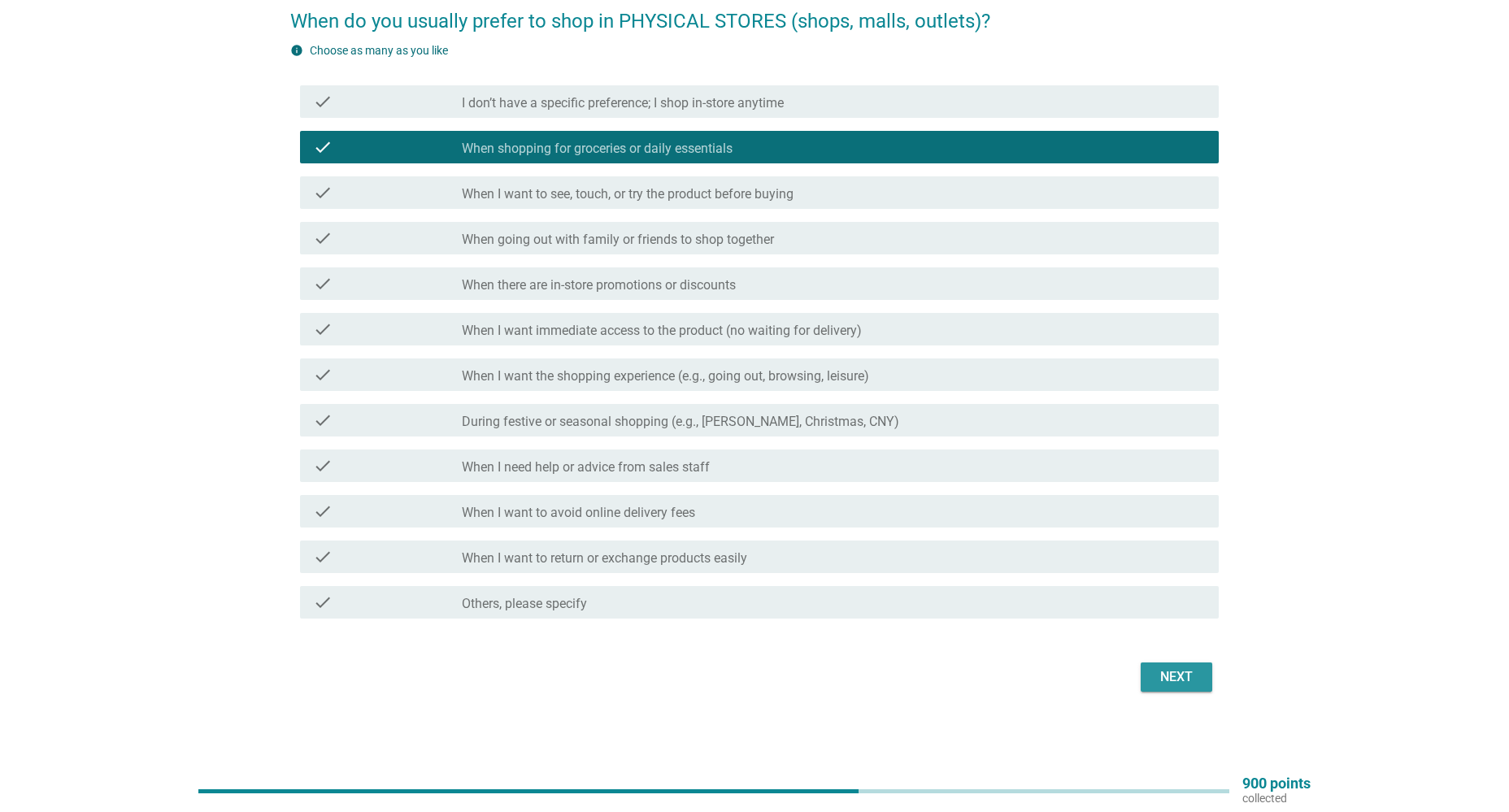
click at [1194, 676] on div "Next" at bounding box center [1176, 676] width 45 height 19
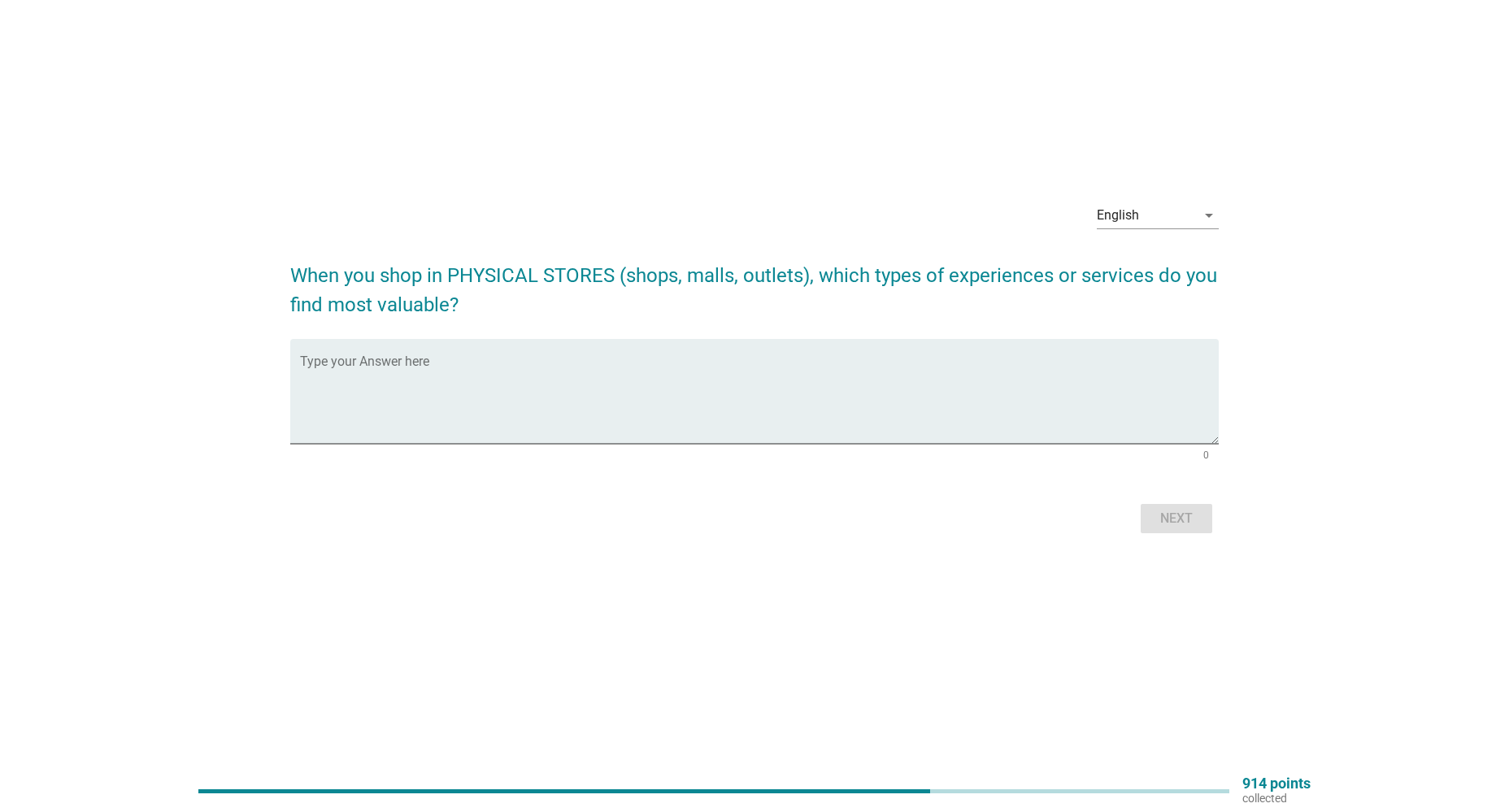
scroll to position [0, 0]
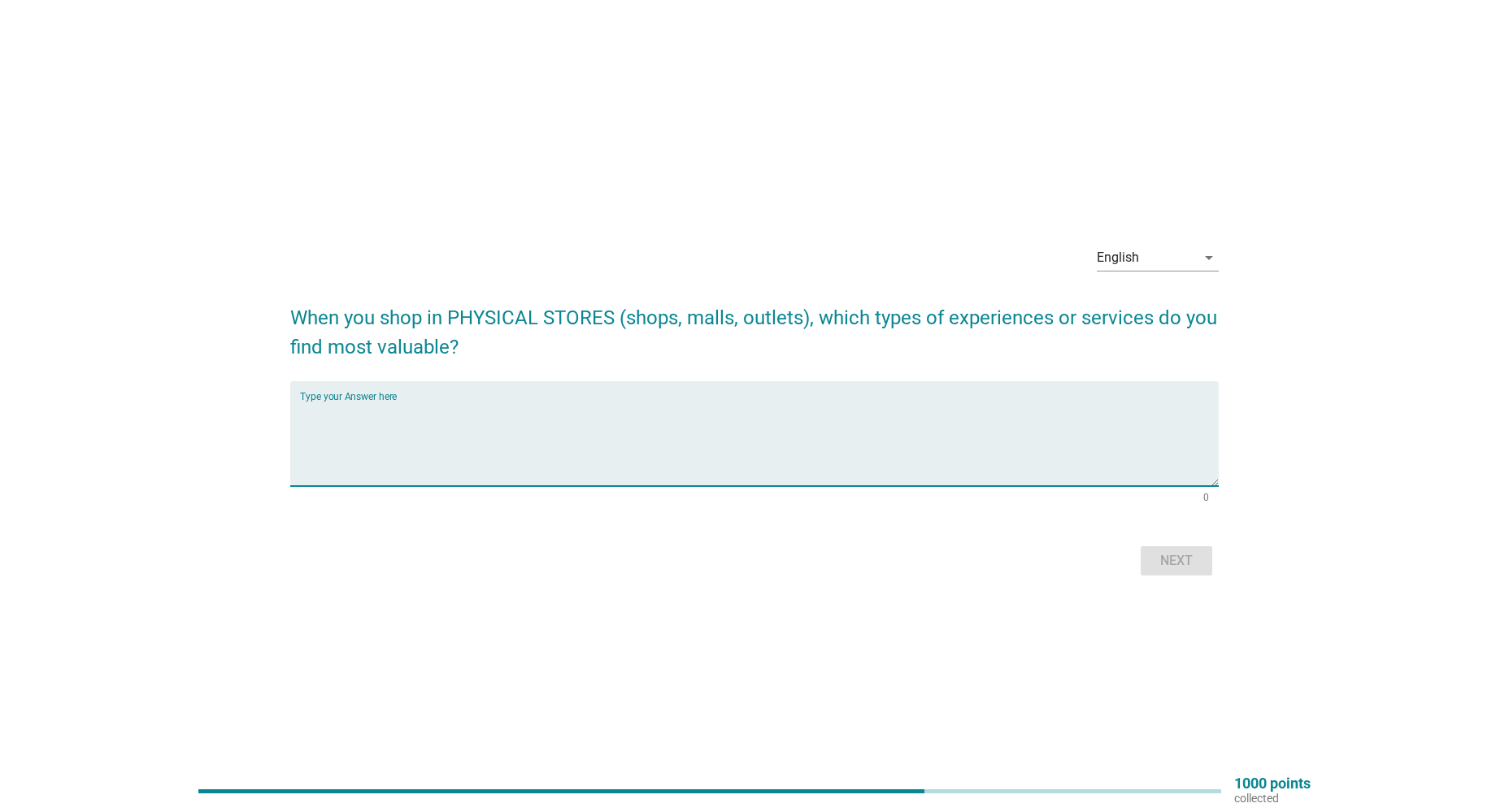
click at [666, 409] on textarea "Type your Answer here" at bounding box center [759, 444] width 918 height 85
type textarea "e"
type textarea "everrise"
click at [1164, 545] on div "Next" at bounding box center [754, 560] width 928 height 39
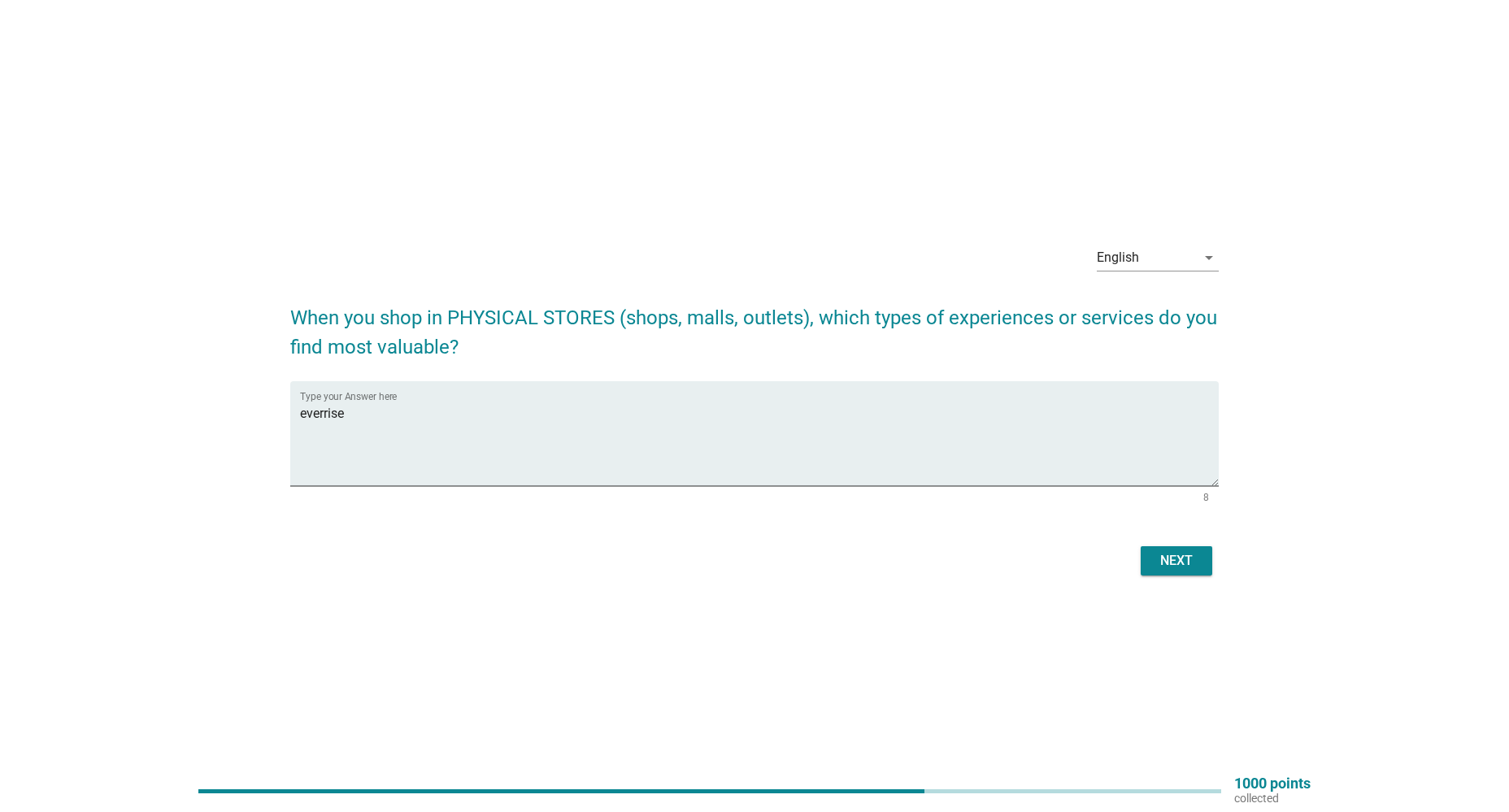
click at [1158, 558] on div "Next" at bounding box center [1176, 560] width 45 height 19
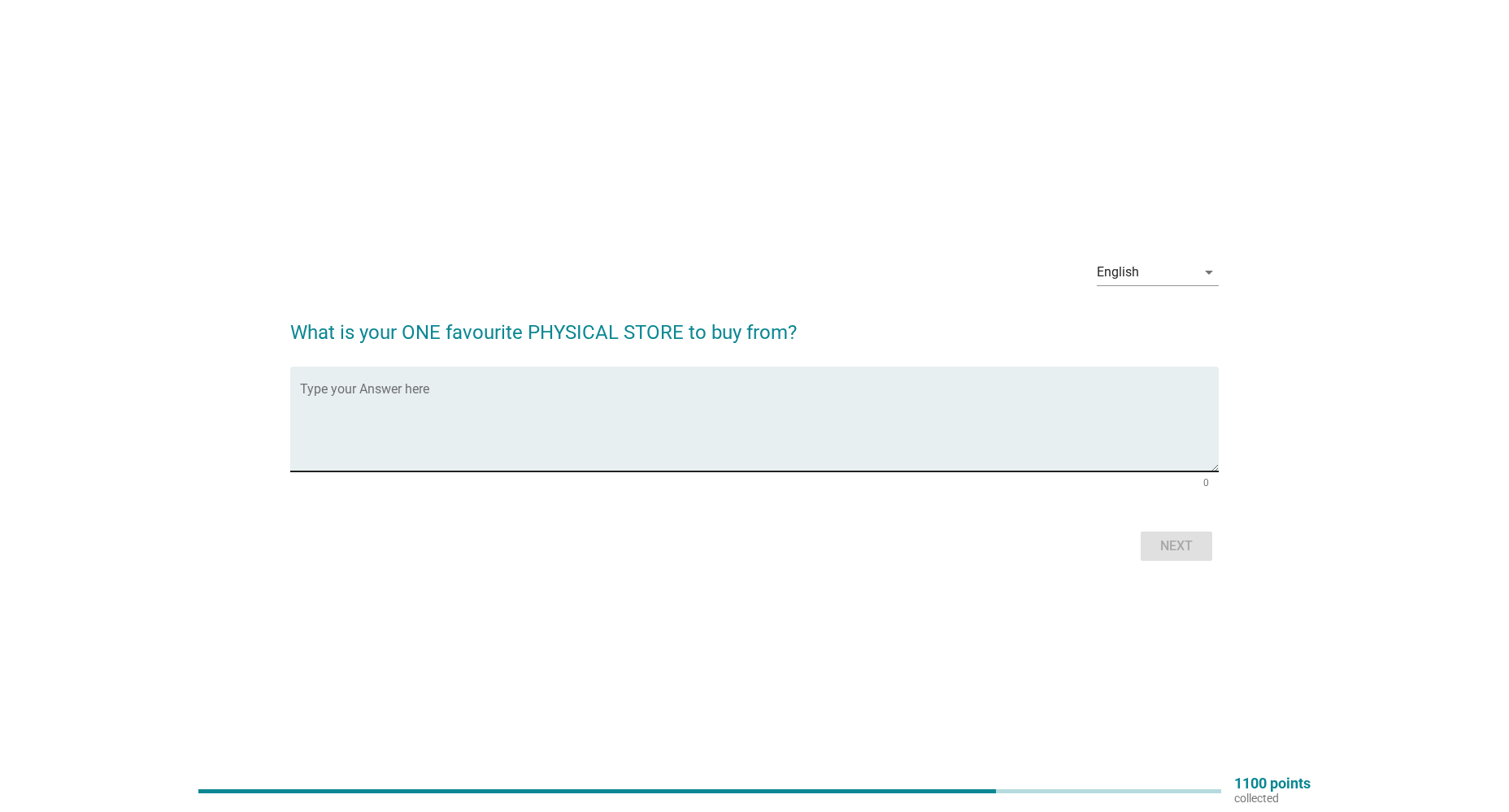
click at [563, 419] on textarea "Type your Answer here" at bounding box center [759, 429] width 918 height 85
type textarea "everrise"
click at [1157, 539] on button "Next" at bounding box center [1176, 546] width 71 height 29
click at [1166, 540] on form "What is your ONE favourite PHYSICAL STORE to buy from? Type your Answer here ev…" at bounding box center [754, 433] width 928 height 264
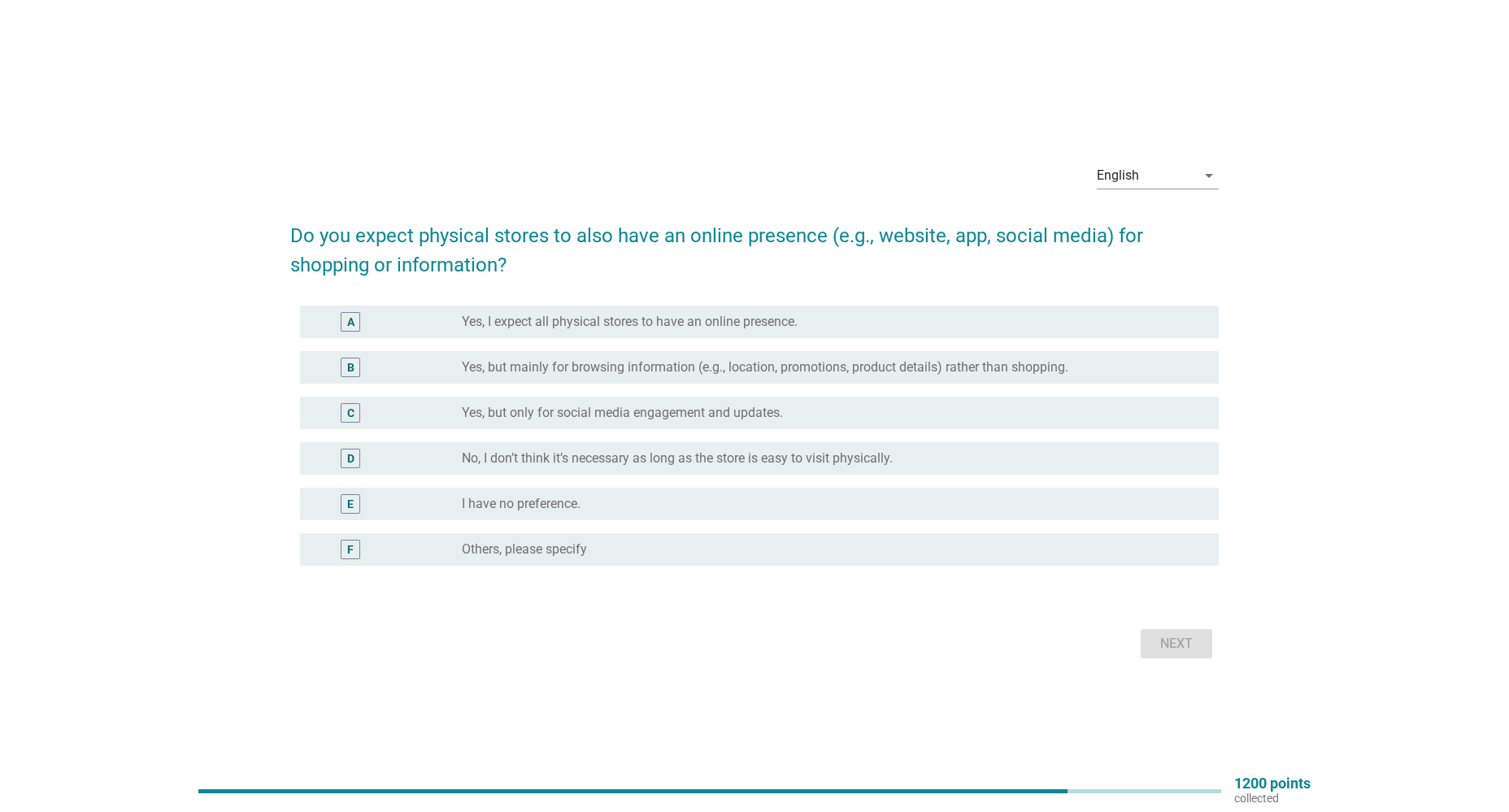
click at [577, 372] on label "Yes, but mainly for browsing information (e.g., location, promotions, product d…" at bounding box center [765, 367] width 606 height 16
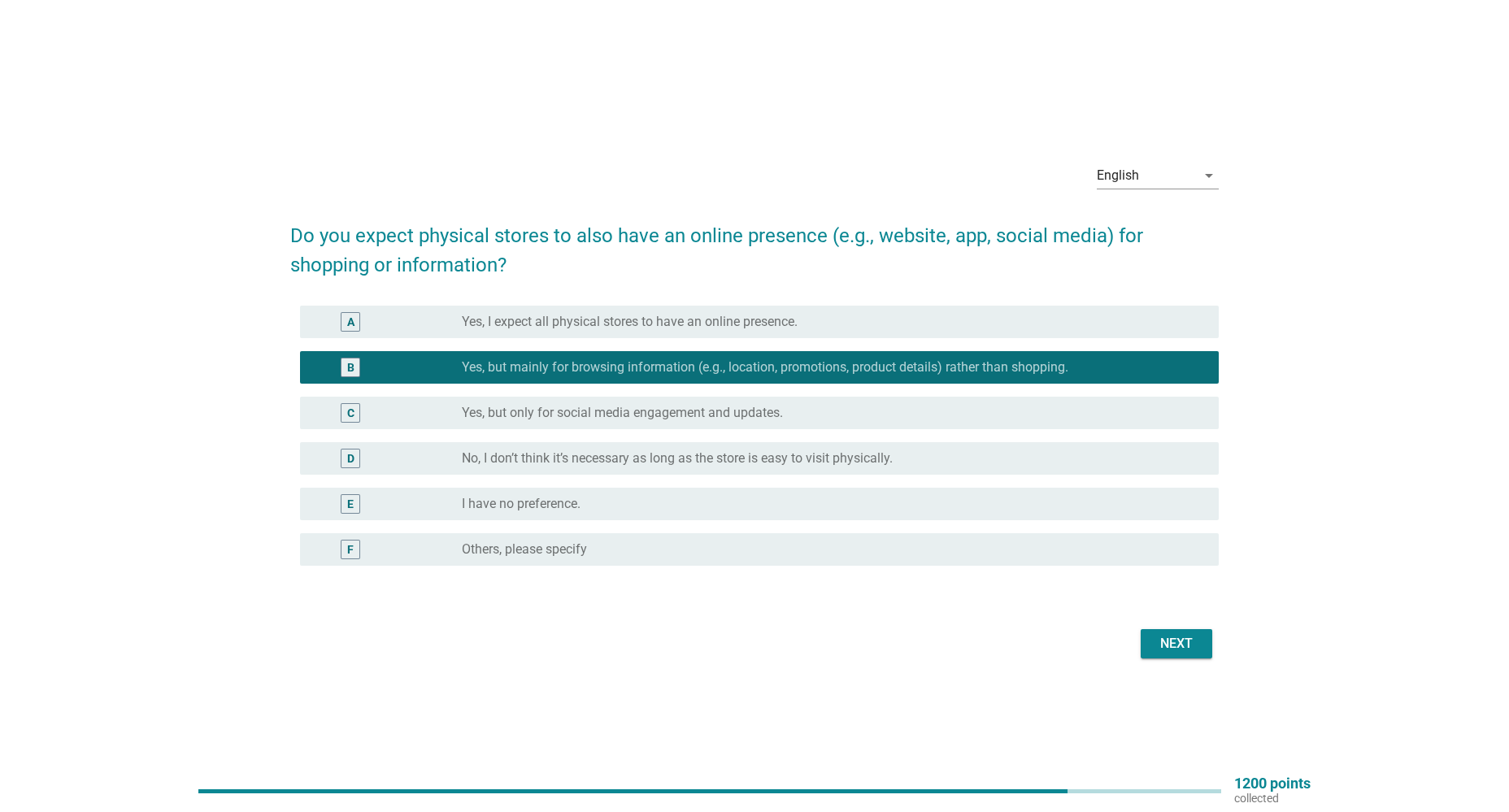
click at [1177, 645] on div "Next" at bounding box center [1176, 643] width 45 height 19
